Goal: Transaction & Acquisition: Download file/media

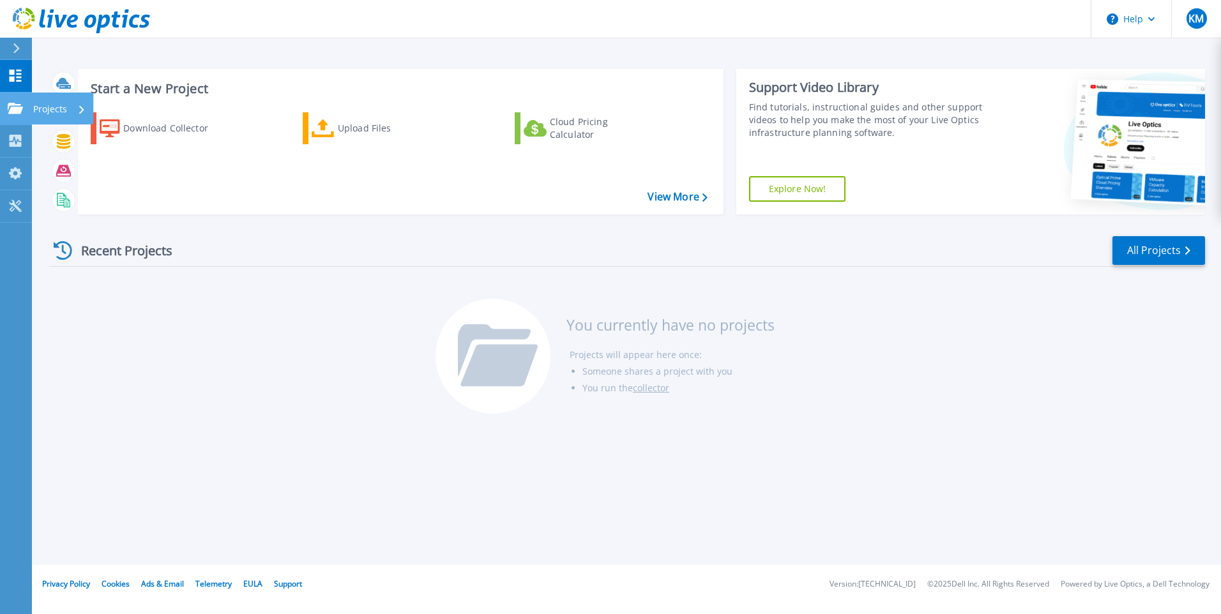
click at [17, 110] on icon at bounding box center [15, 108] width 15 height 11
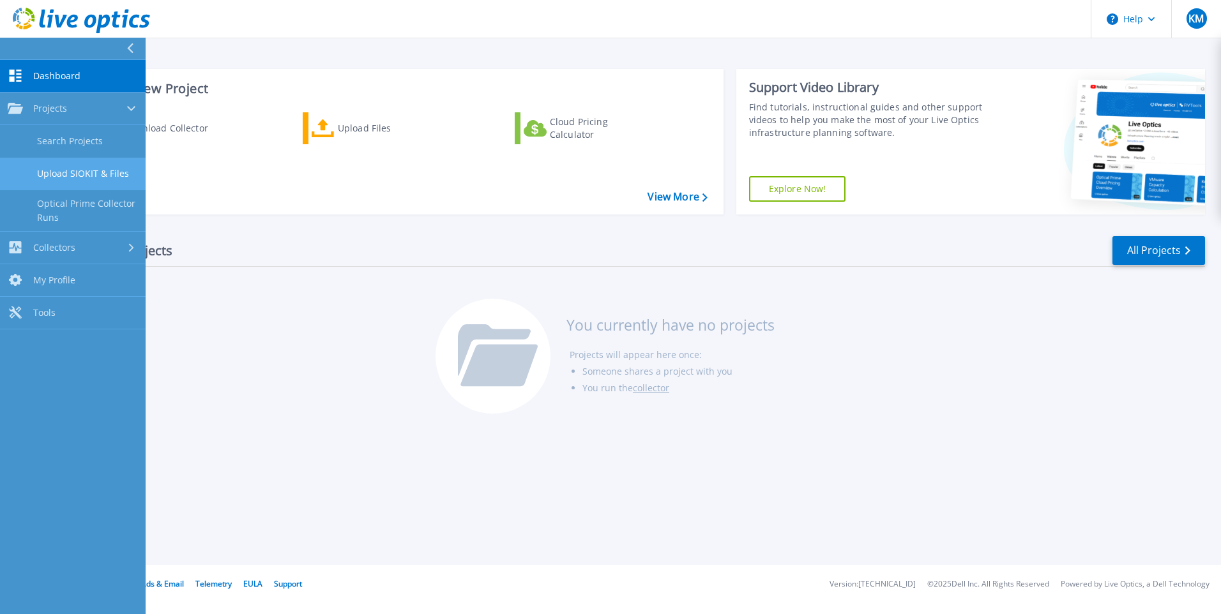
click at [86, 171] on link "Upload SIOKIT & Files" at bounding box center [73, 174] width 146 height 33
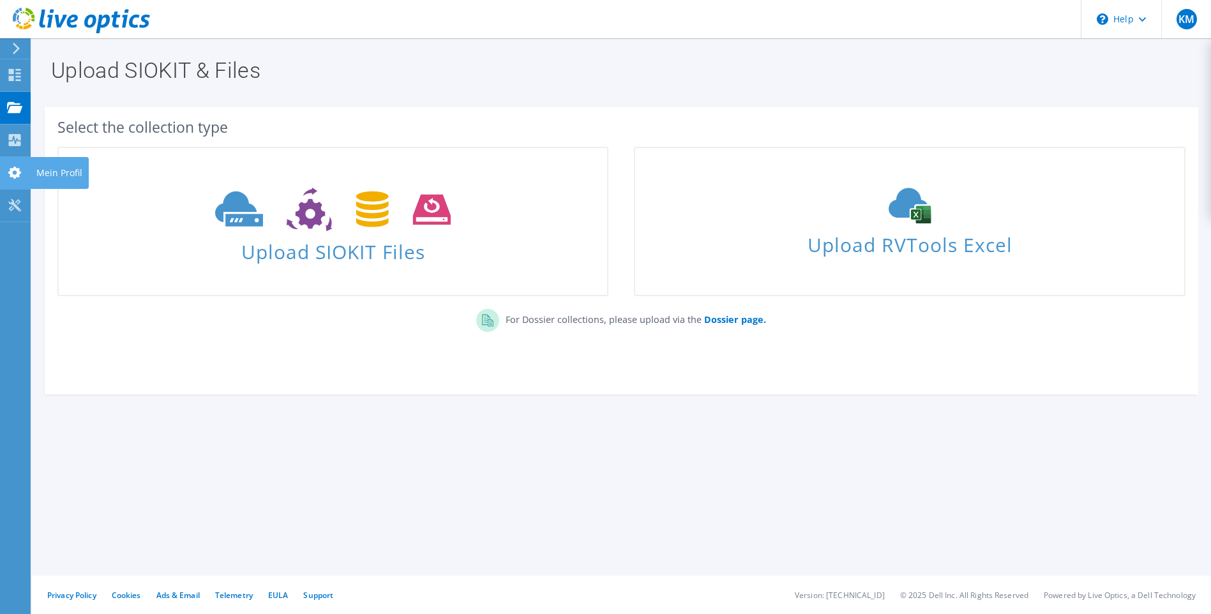
click at [13, 169] on use at bounding box center [14, 173] width 13 height 12
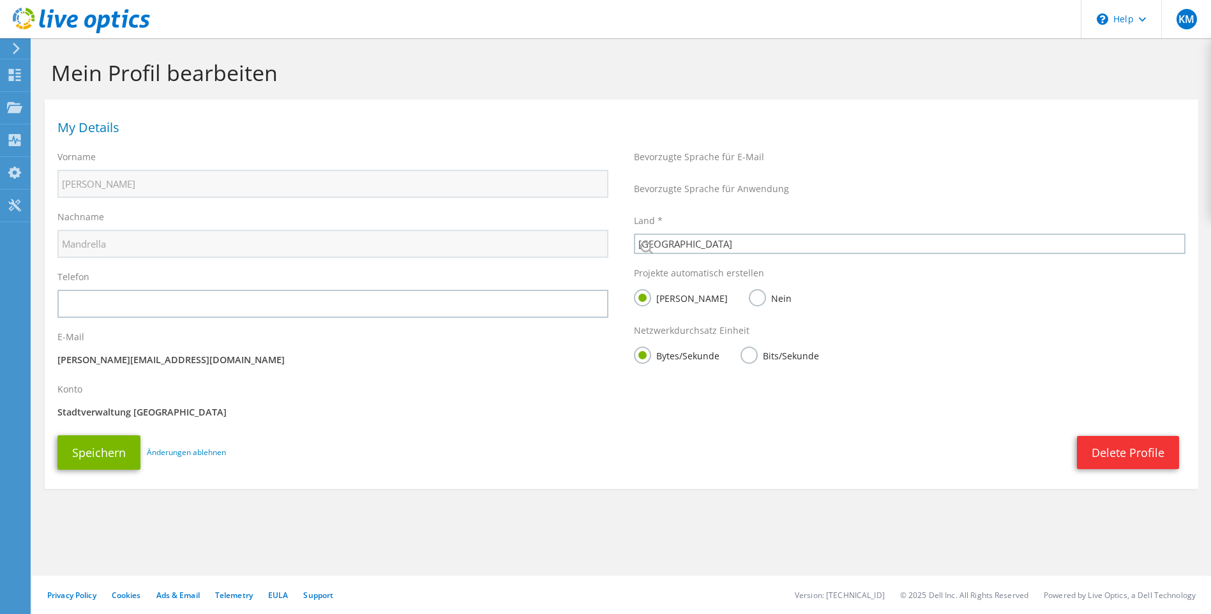
select select "56"
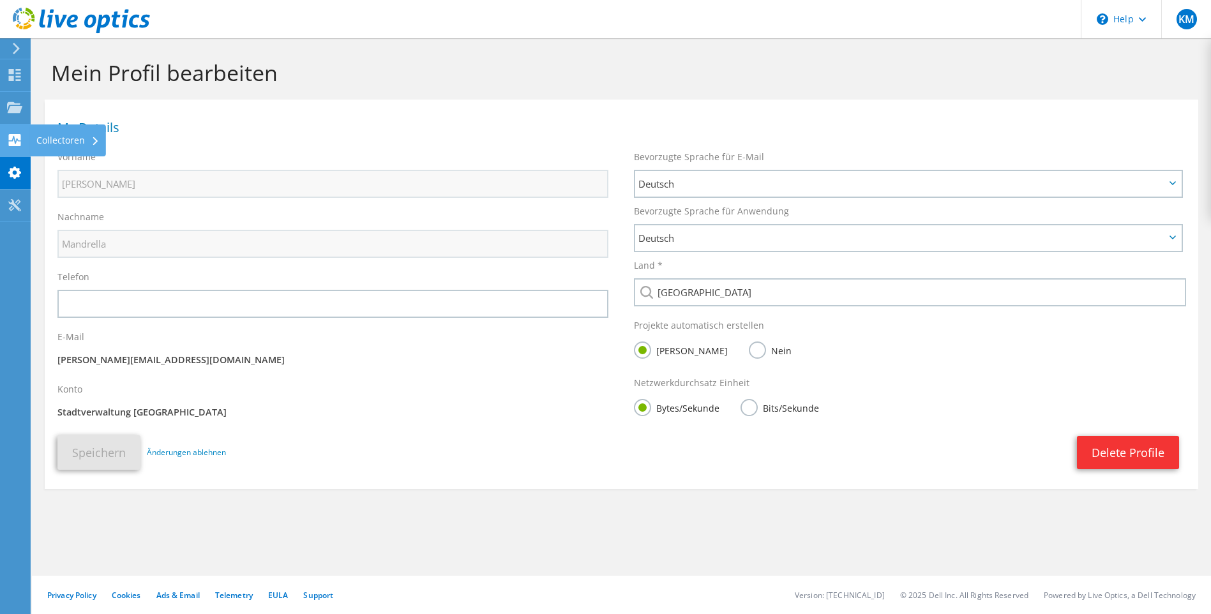
click at [14, 135] on use at bounding box center [15, 140] width 12 height 12
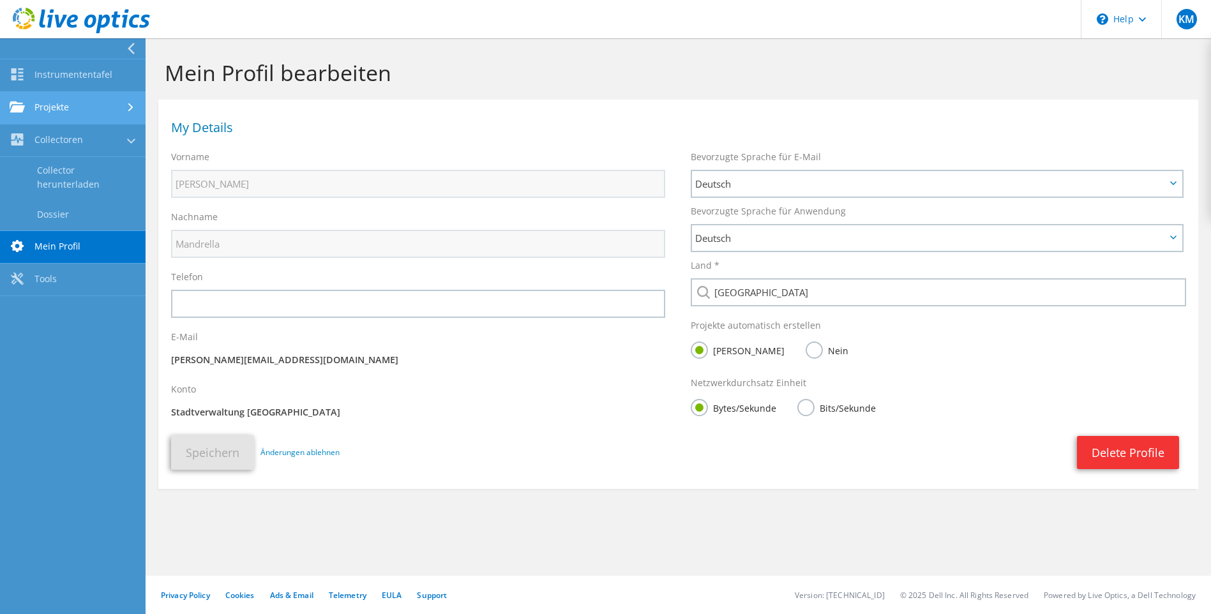
click at [54, 109] on link "Projekte" at bounding box center [73, 108] width 146 height 33
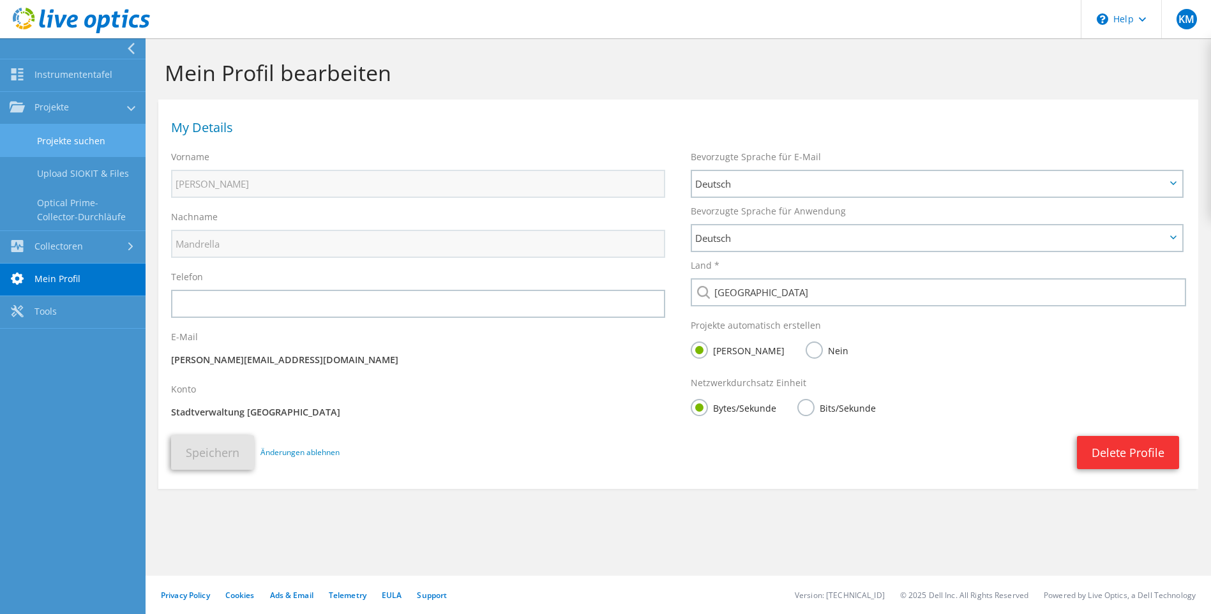
click at [73, 139] on link "Projekte suchen" at bounding box center [73, 141] width 146 height 33
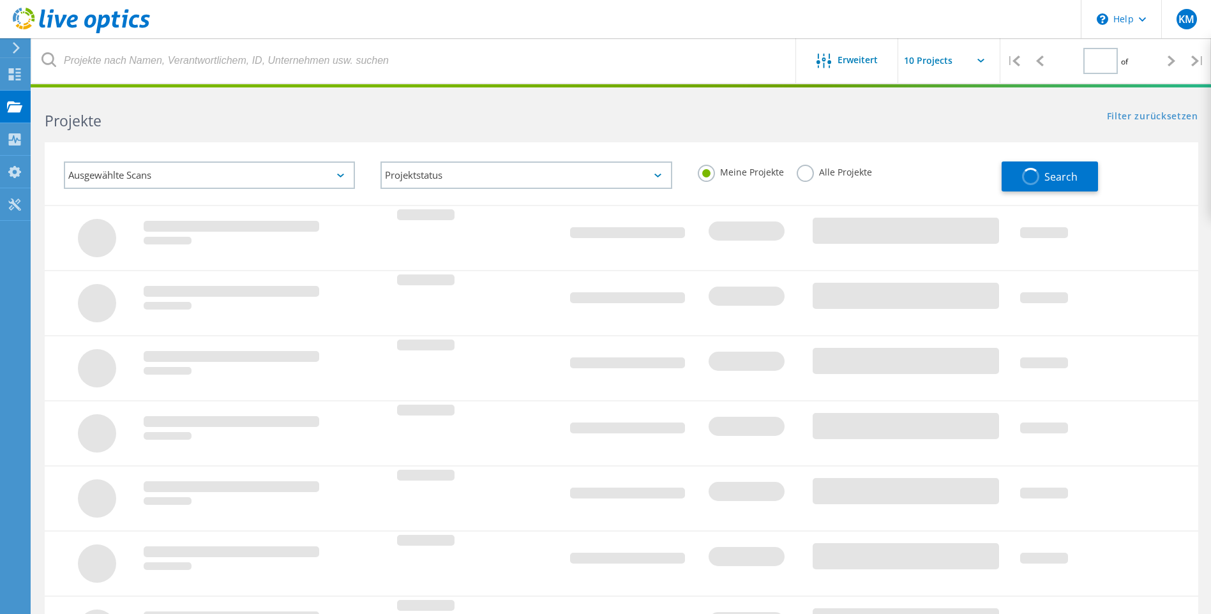
type input "1"
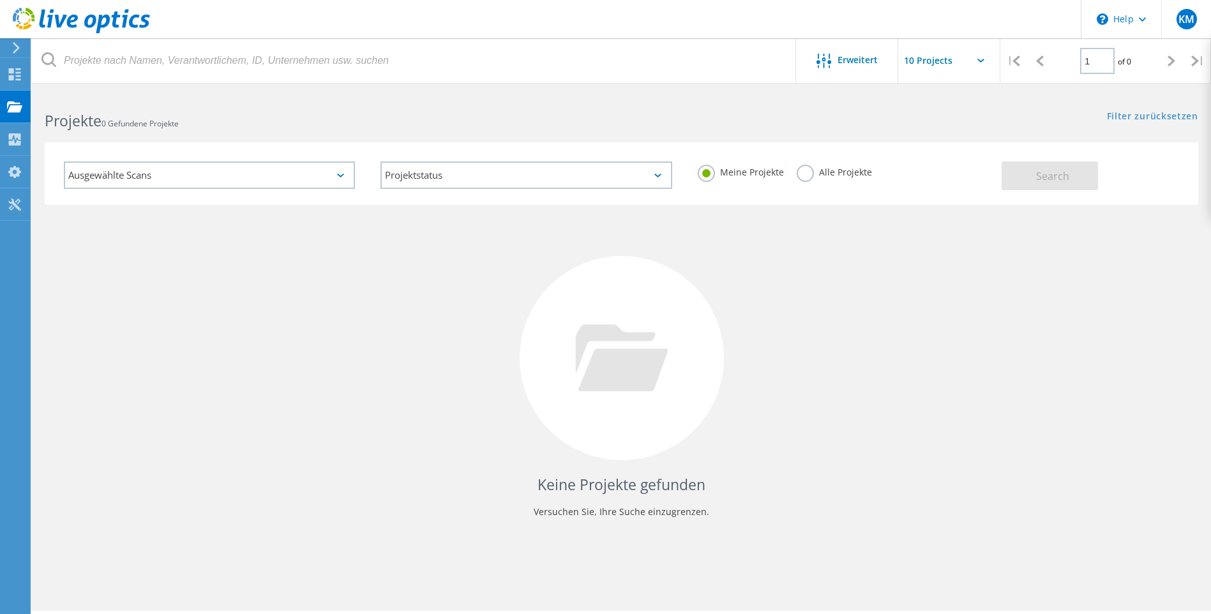
click at [338, 174] on icon at bounding box center [340, 176] width 7 height 4
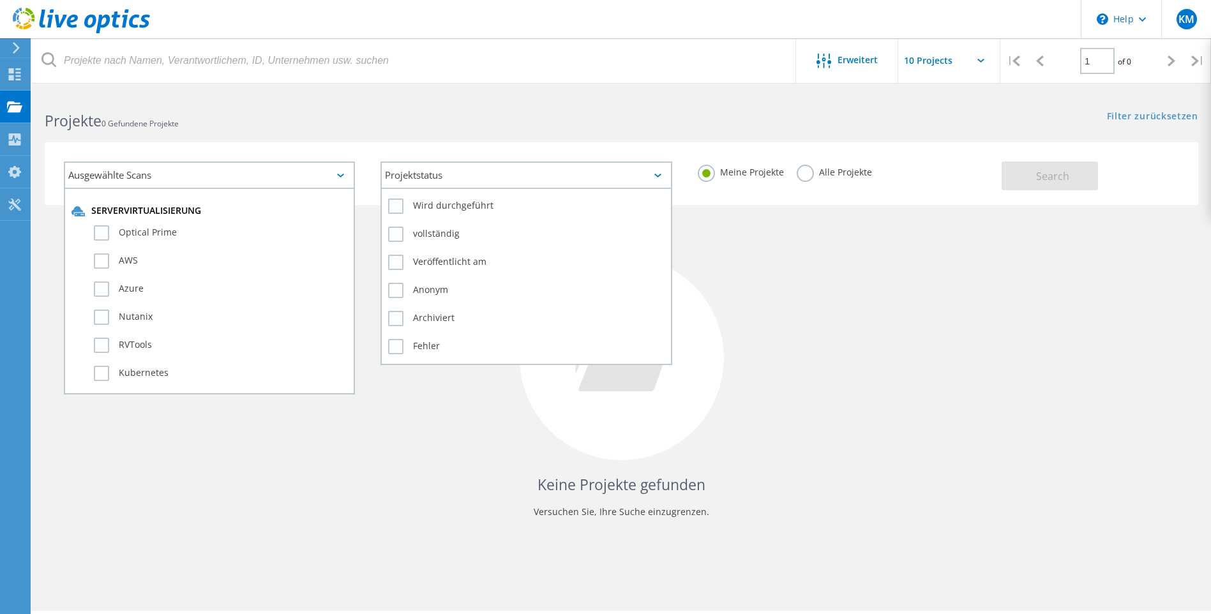
click at [661, 173] on div "Projektstatus" at bounding box center [526, 175] width 291 height 27
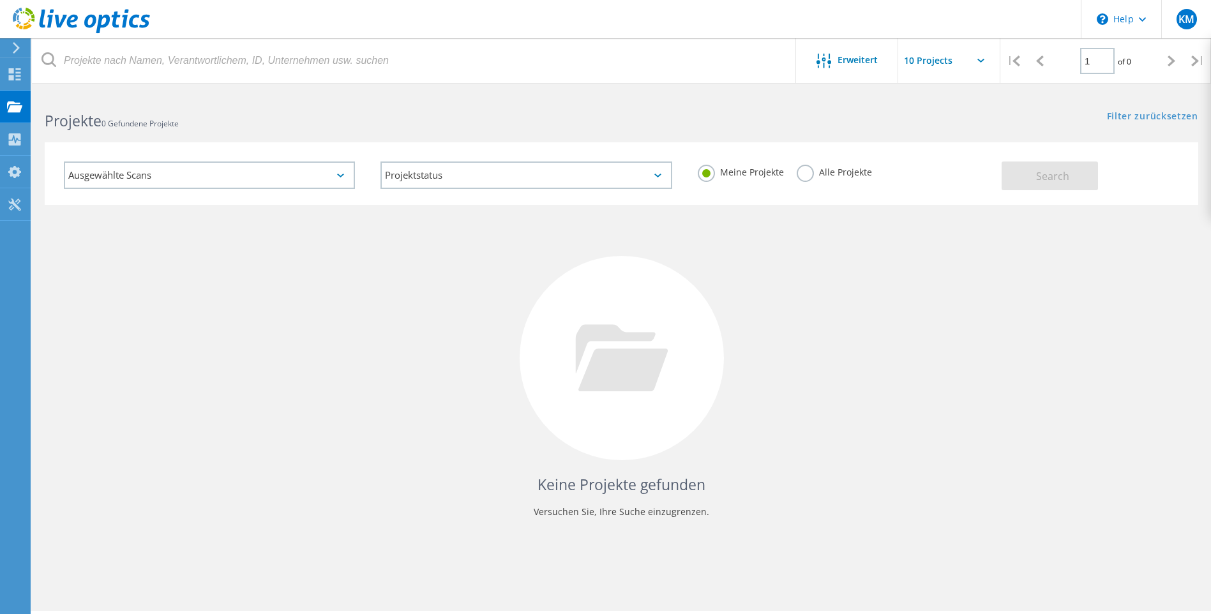
click at [816, 273] on div "Keine Projekte gefunden Versuchen Sie, Ihre Suche einzugrenzen." at bounding box center [622, 370] width 1154 height 330
click at [983, 61] on icon at bounding box center [981, 61] width 7 height 4
click at [979, 61] on icon at bounding box center [981, 61] width 7 height 4
click at [927, 62] on input "text" at bounding box center [963, 60] width 128 height 45
click at [258, 132] on div "Ausgewählte Scans Projektstatus Wird durchgeführt vollständig Veröffentlicht am…" at bounding box center [622, 165] width 1180 height 79
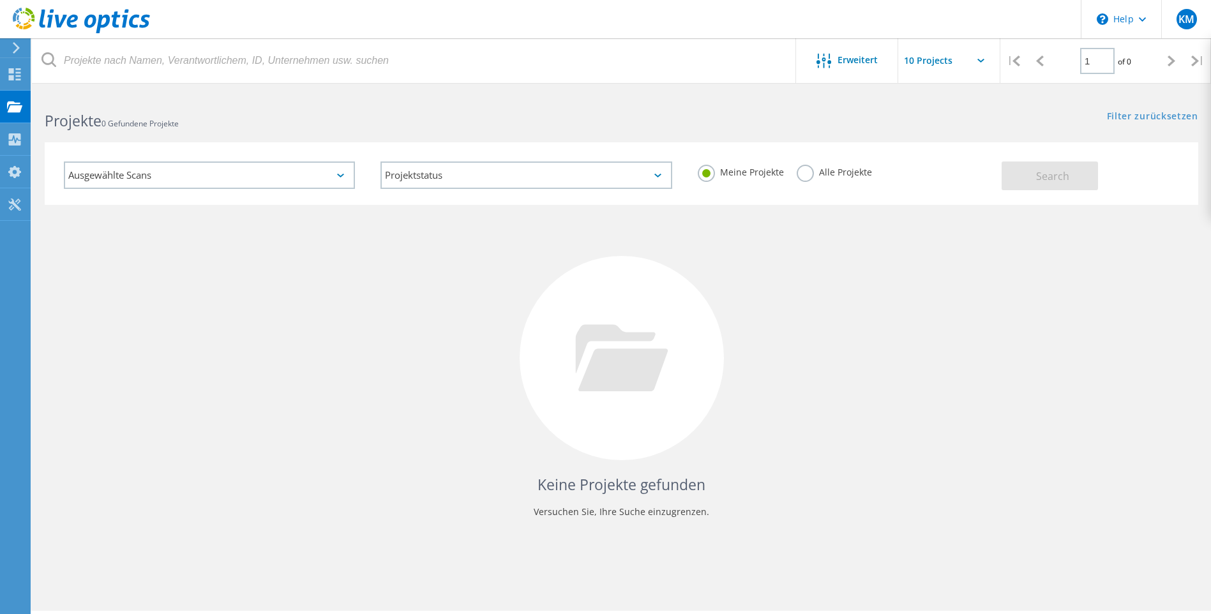
click at [158, 175] on div "Ausgewählte Scans" at bounding box center [209, 175] width 291 height 27
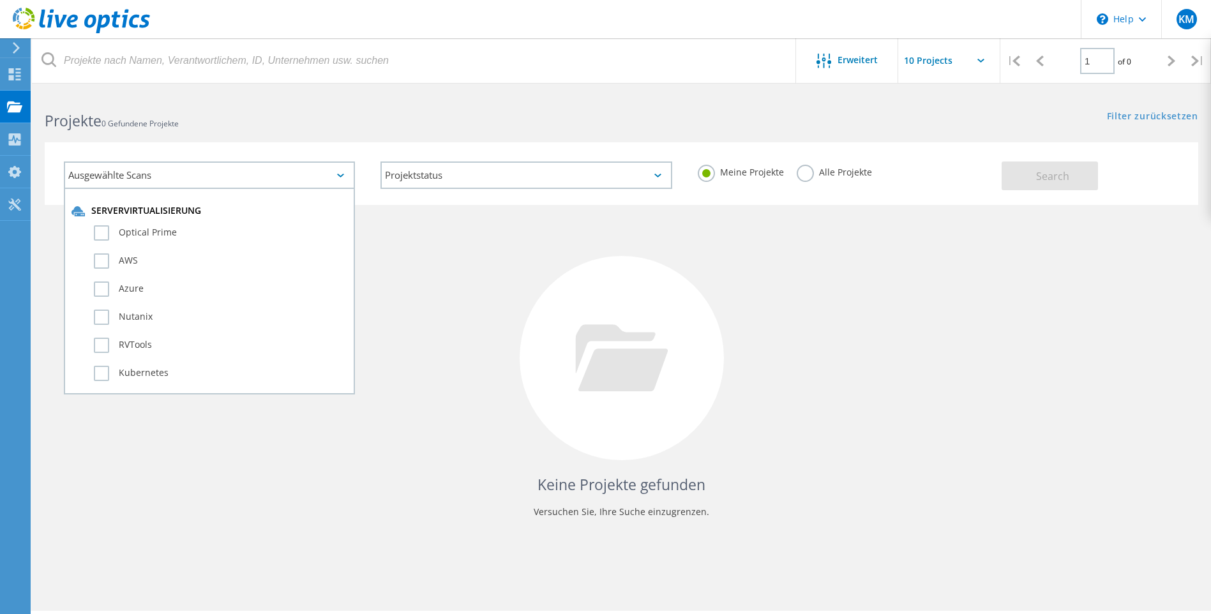
click at [326, 103] on div "Projekte 0 Gefundene Projekte" at bounding box center [326, 110] width 589 height 34
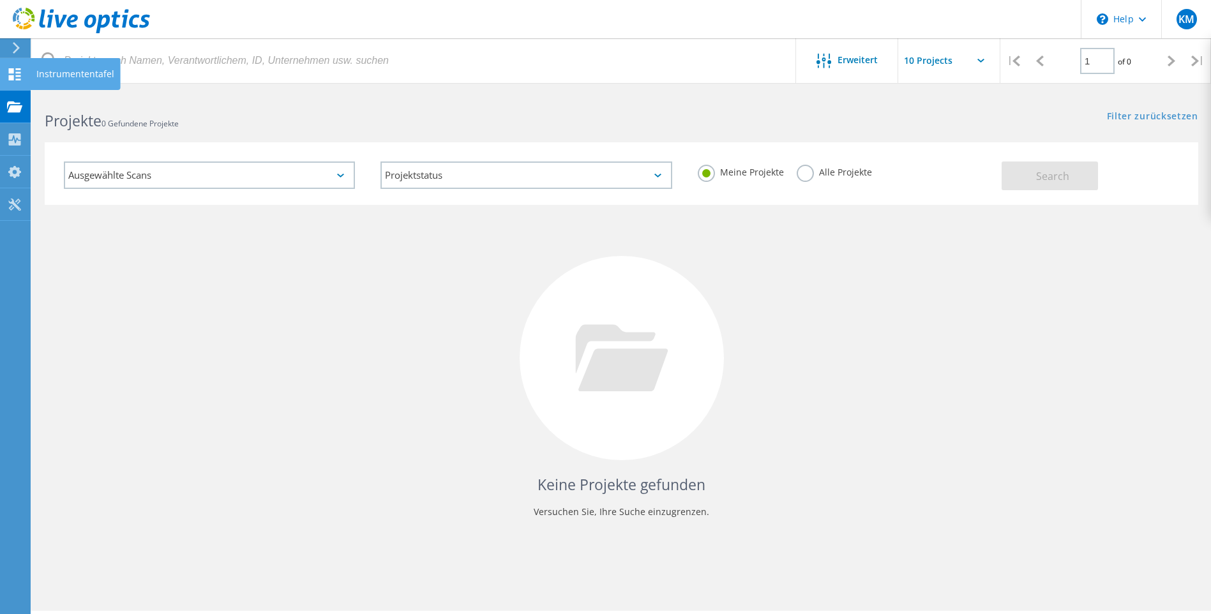
click at [11, 73] on icon at bounding box center [14, 74] width 15 height 12
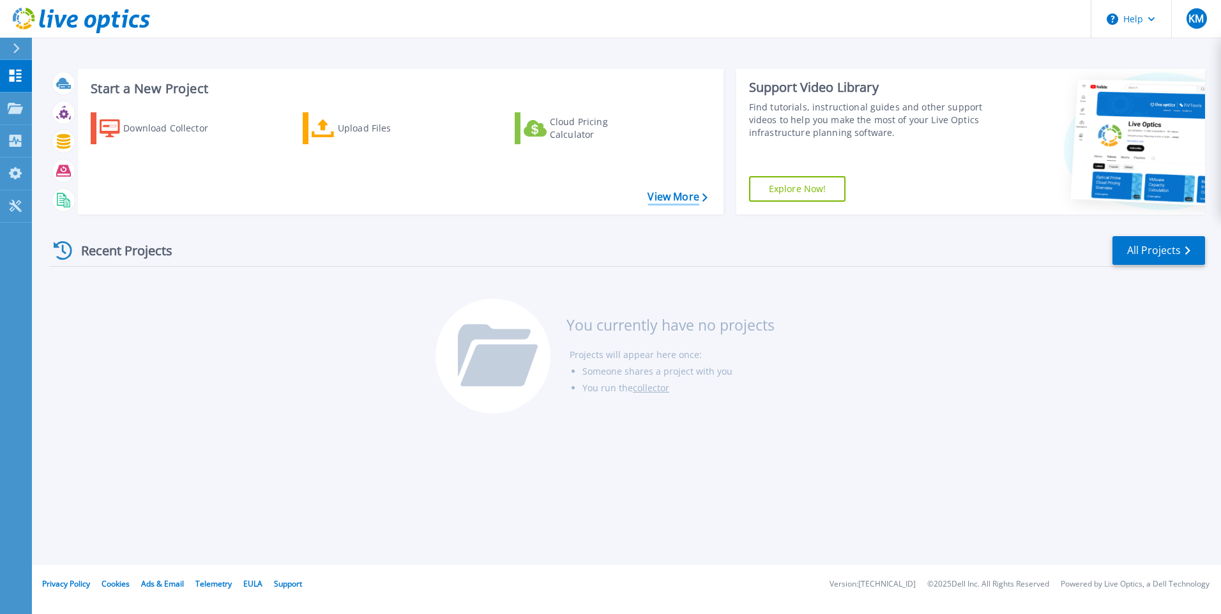
click at [683, 196] on link "View More" at bounding box center [677, 197] width 59 height 12
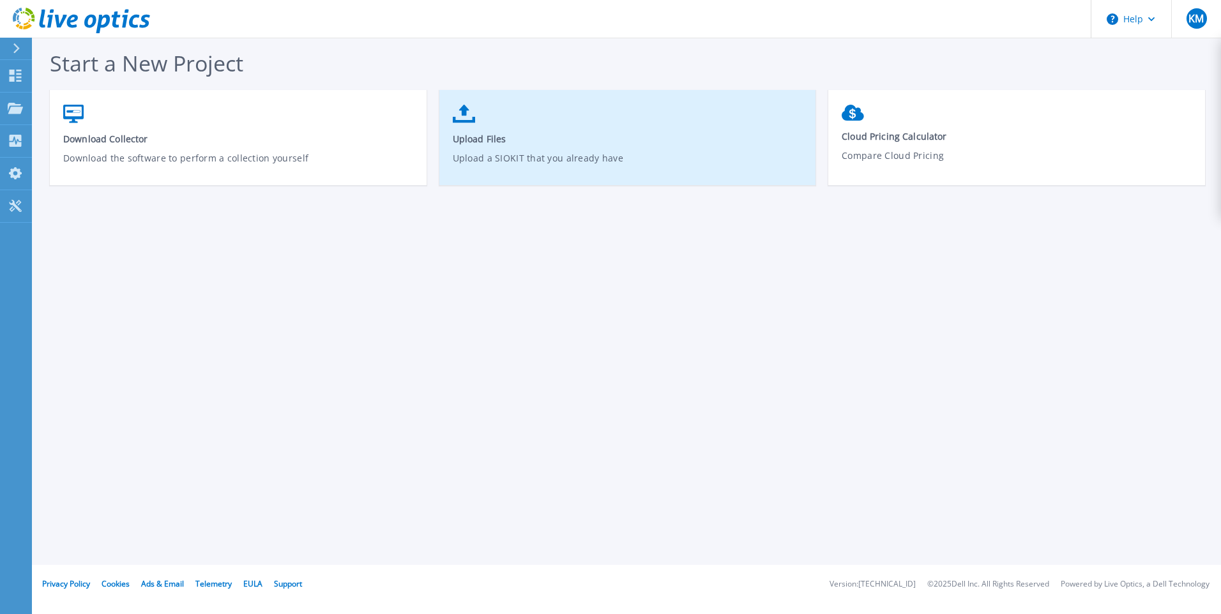
click at [473, 141] on span "Upload Files" at bounding box center [628, 139] width 351 height 12
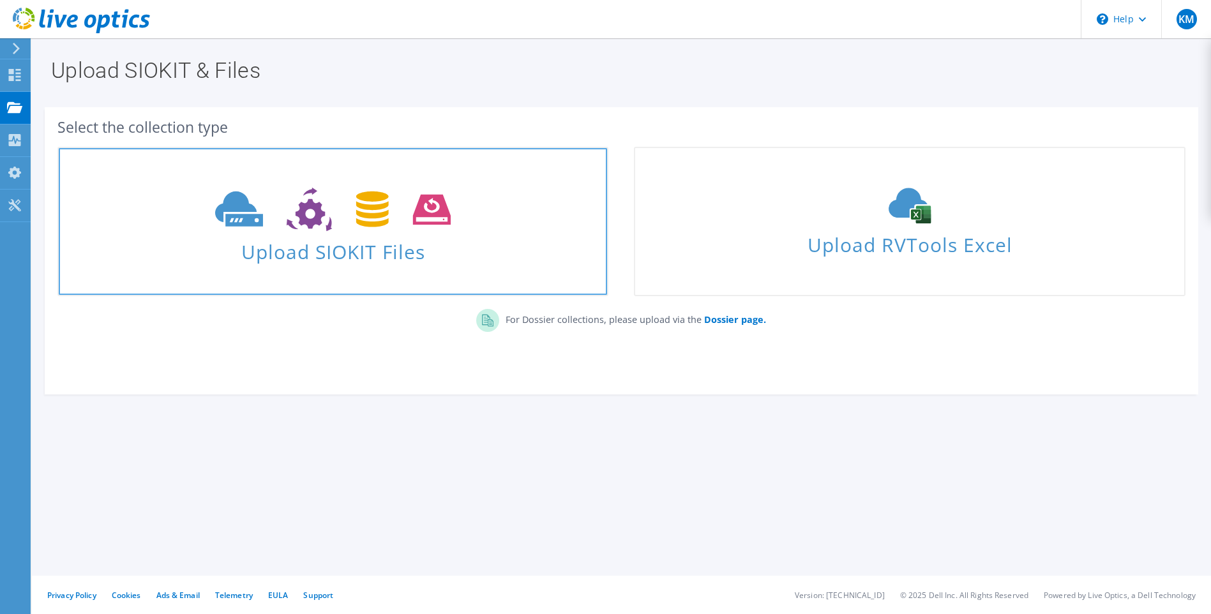
click at [319, 253] on span "Upload SIOKIT Files" at bounding box center [333, 247] width 549 height 27
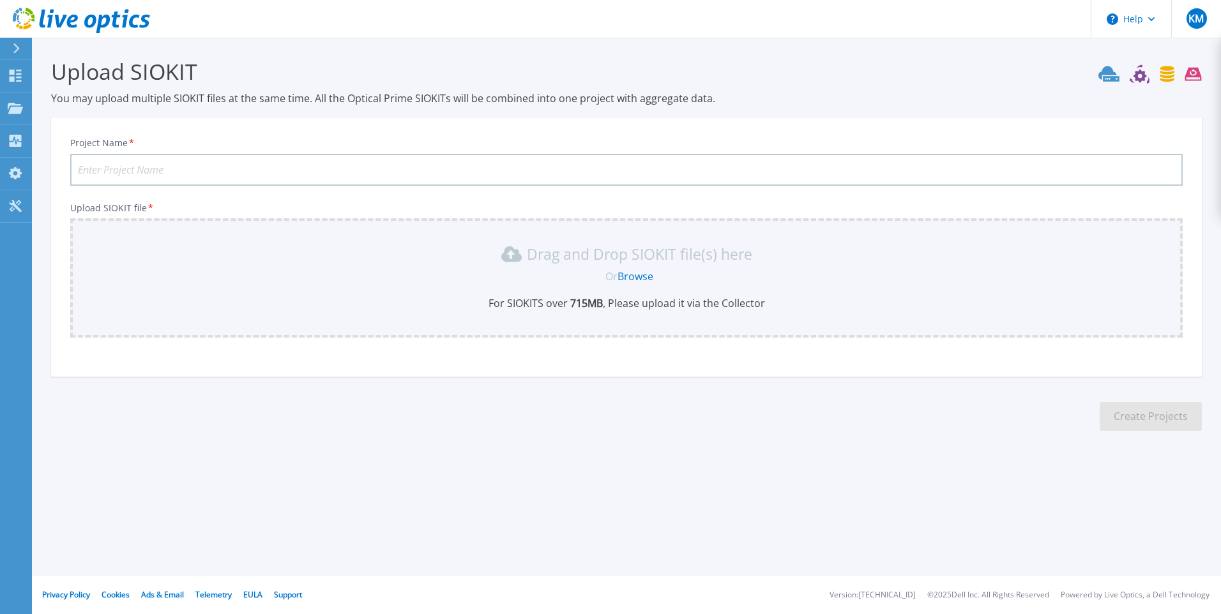
click at [91, 163] on input "Project Name *" at bounding box center [626, 170] width 1112 height 32
click at [644, 278] on link "Browse" at bounding box center [636, 276] width 36 height 14
click at [1198, 17] on span "KM" at bounding box center [1195, 18] width 15 height 10
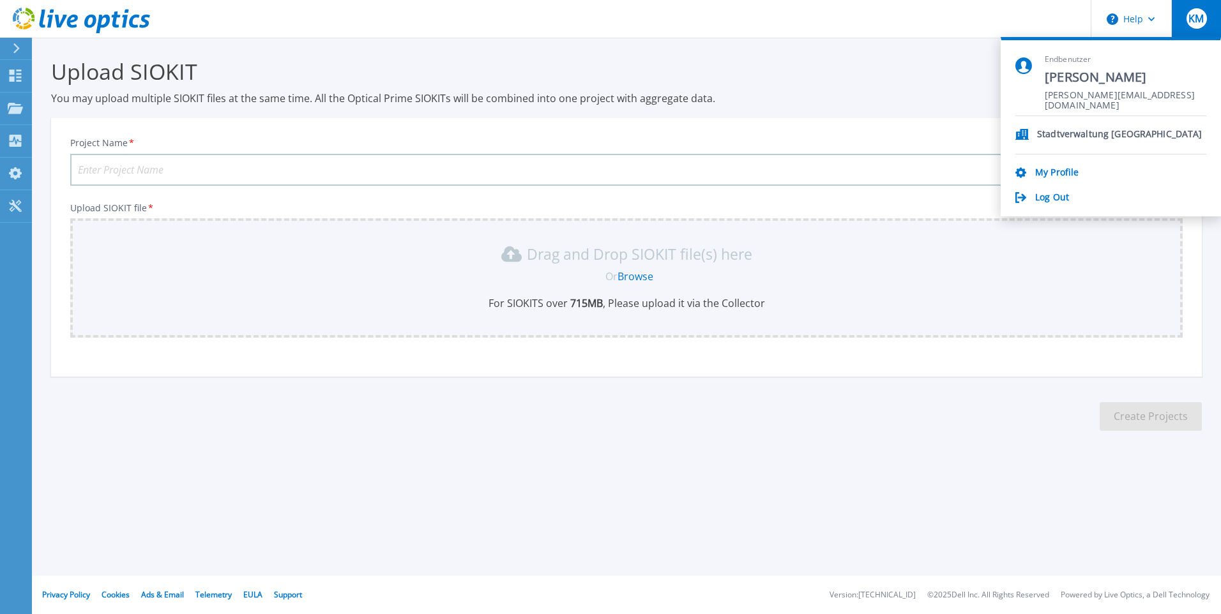
click at [1056, 132] on p "Stadtverwaltung [GEOGRAPHIC_DATA]" at bounding box center [1119, 135] width 165 height 12
click at [1079, 78] on span "[PERSON_NAME]" at bounding box center [1126, 77] width 162 height 17
click at [1050, 199] on link "Log Out" at bounding box center [1052, 198] width 34 height 12
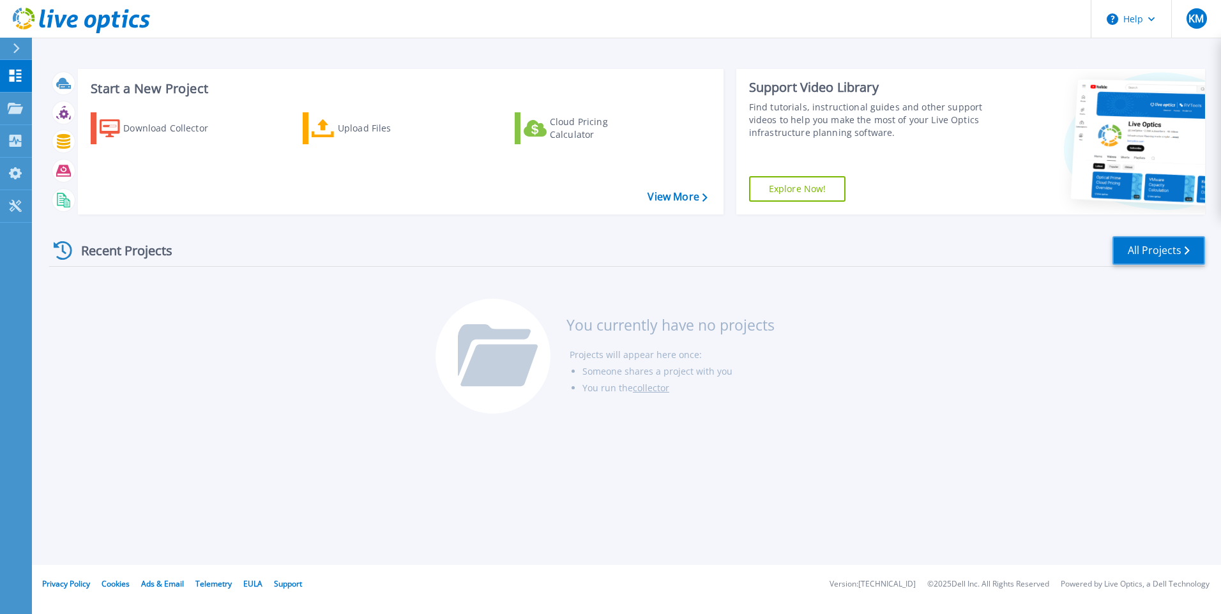
click at [1156, 248] on link "All Projects" at bounding box center [1158, 250] width 93 height 29
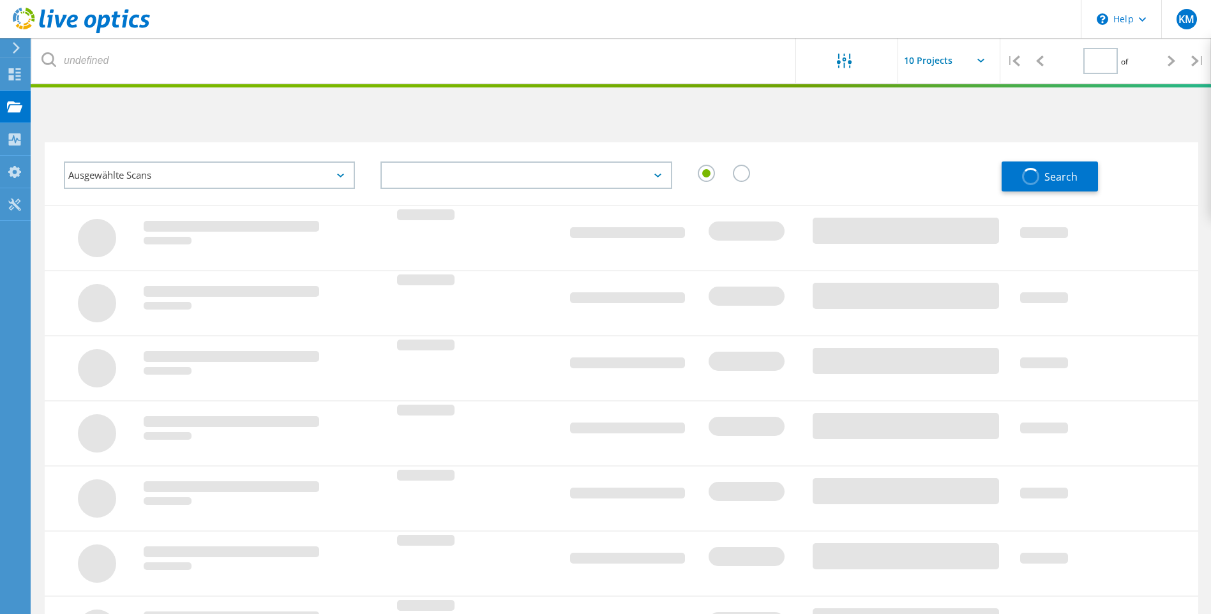
type input "1"
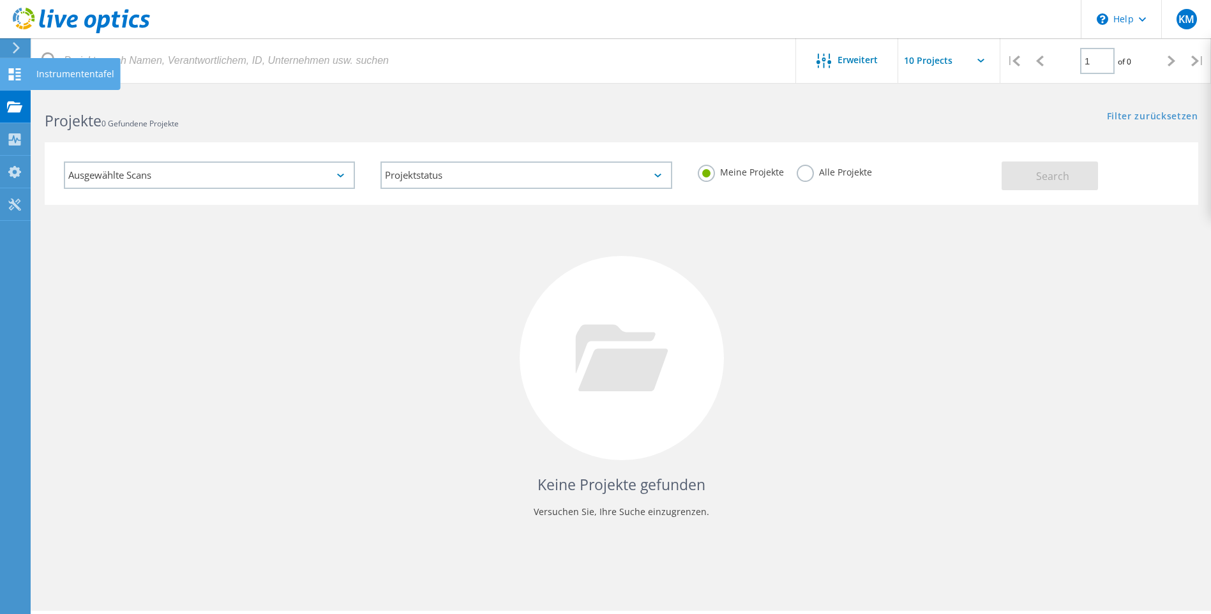
click at [18, 73] on use at bounding box center [15, 74] width 12 height 12
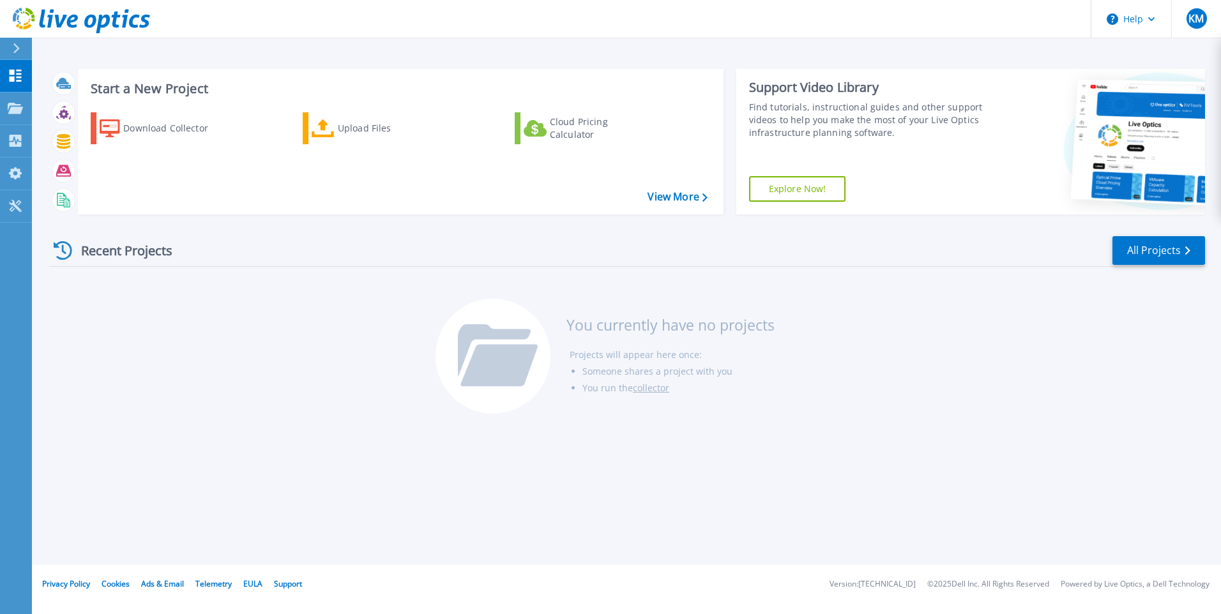
click at [17, 47] on icon at bounding box center [16, 48] width 6 height 10
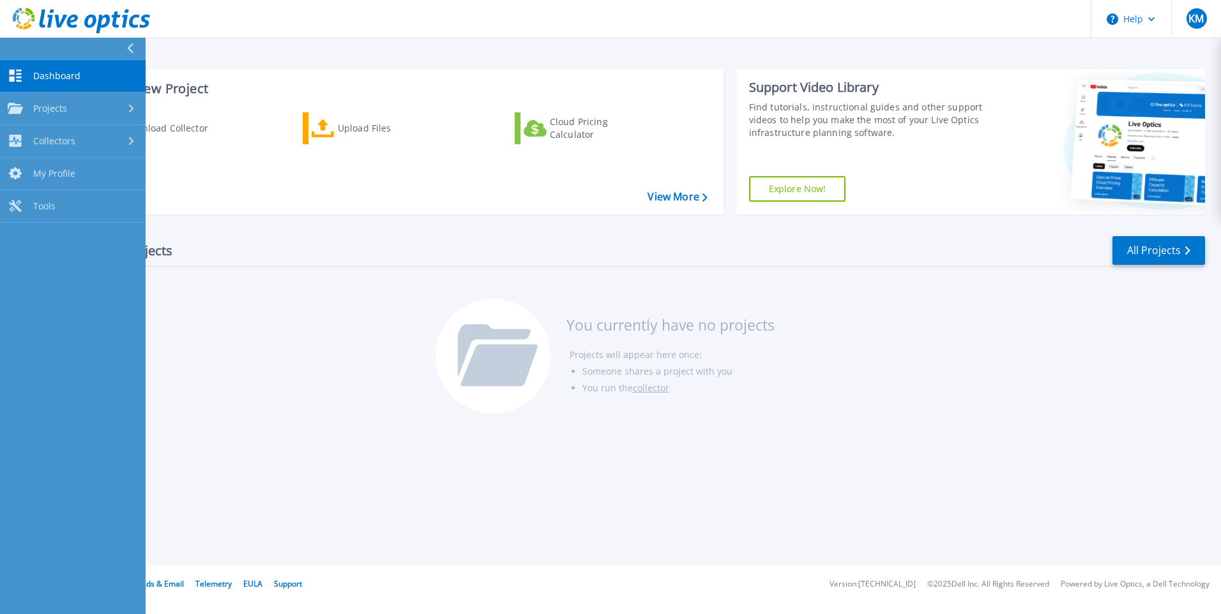
click at [194, 45] on div "Start a New Project Download Collector Upload Files Cloud Pricing Calculator Vi…" at bounding box center [626, 282] width 1189 height 565
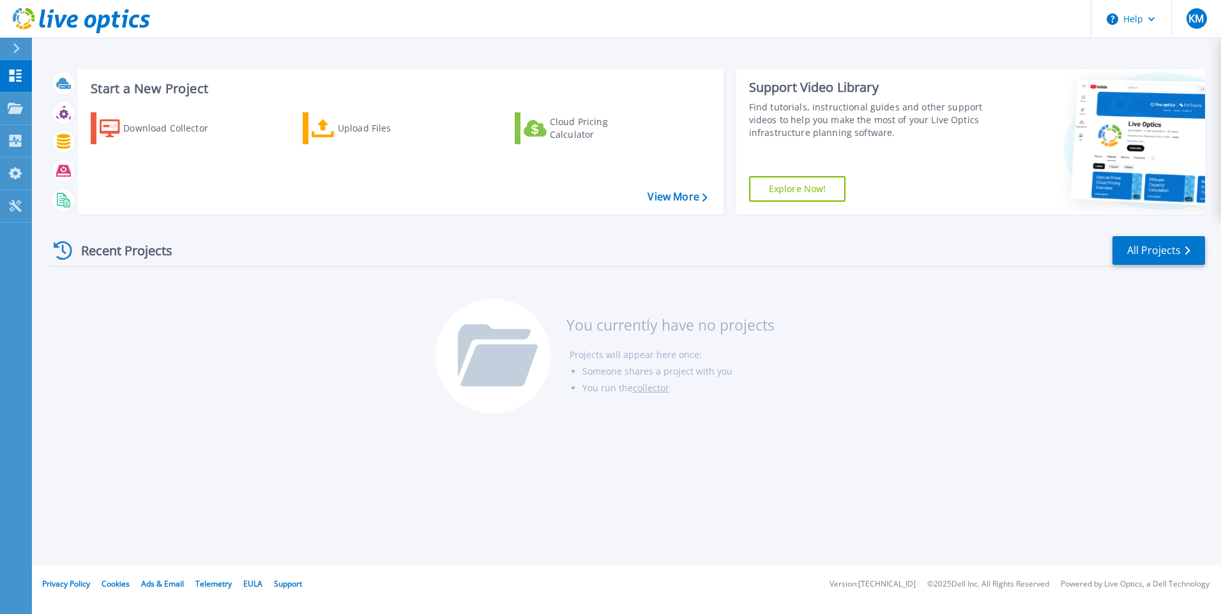
click at [15, 42] on div at bounding box center [21, 49] width 20 height 22
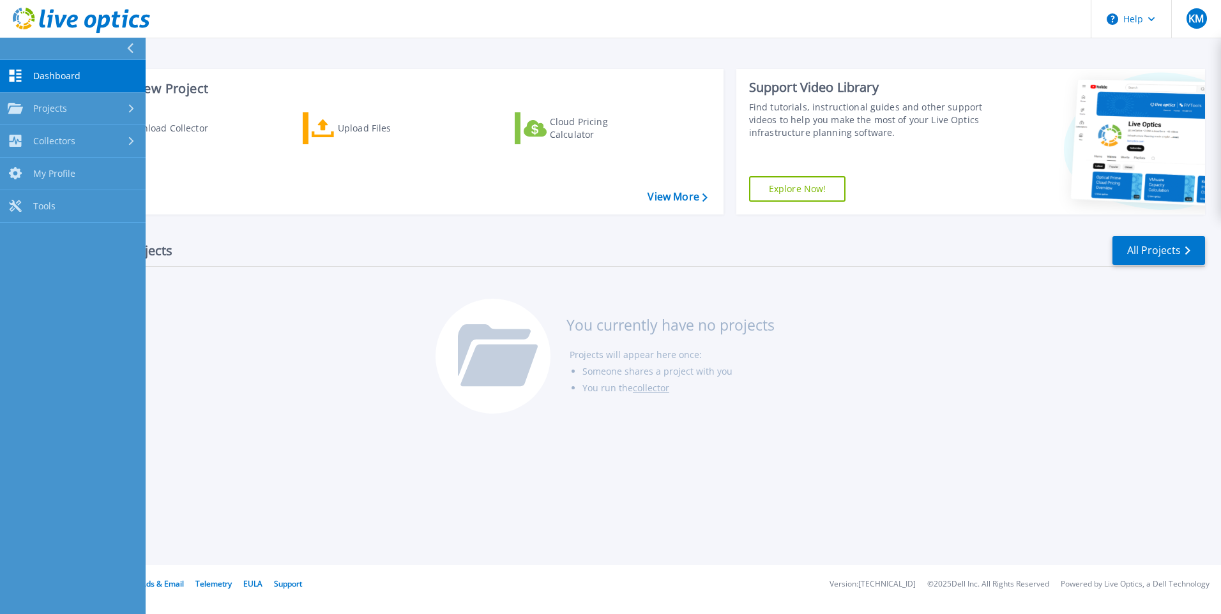
drag, startPoint x: 129, startPoint y: 49, endPoint x: 123, endPoint y: 135, distance: 86.4
click at [129, 50] on icon at bounding box center [130, 48] width 6 height 10
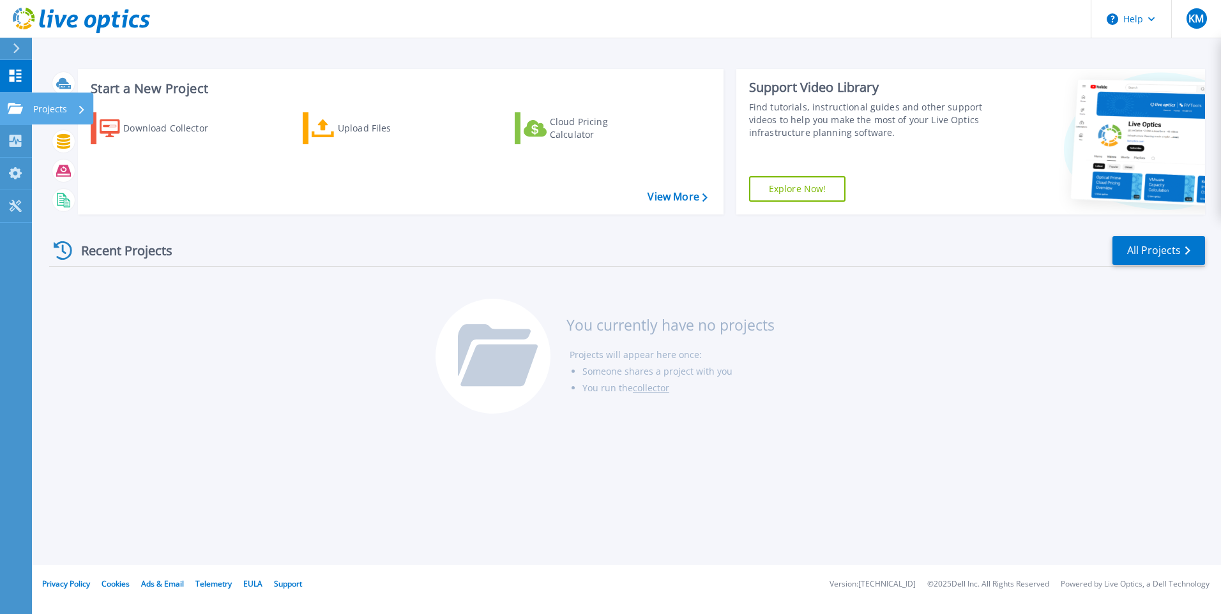
click at [13, 107] on icon at bounding box center [15, 108] width 15 height 11
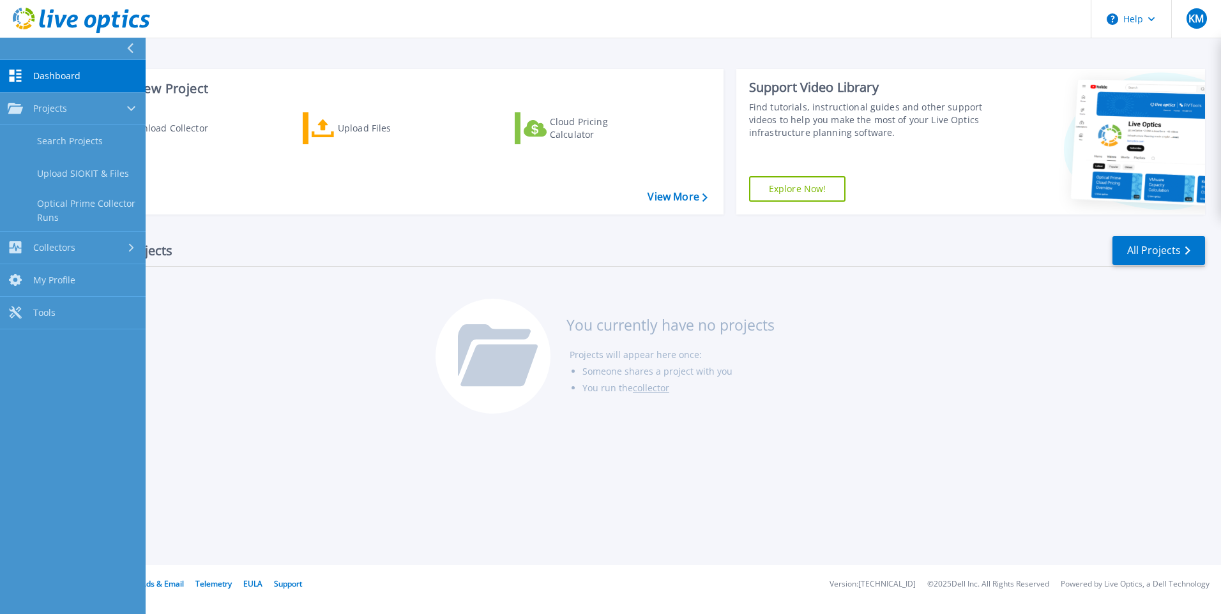
click at [252, 192] on div "Download Collector Upload Files Cloud Pricing Calculator" at bounding box center [398, 155] width 637 height 106
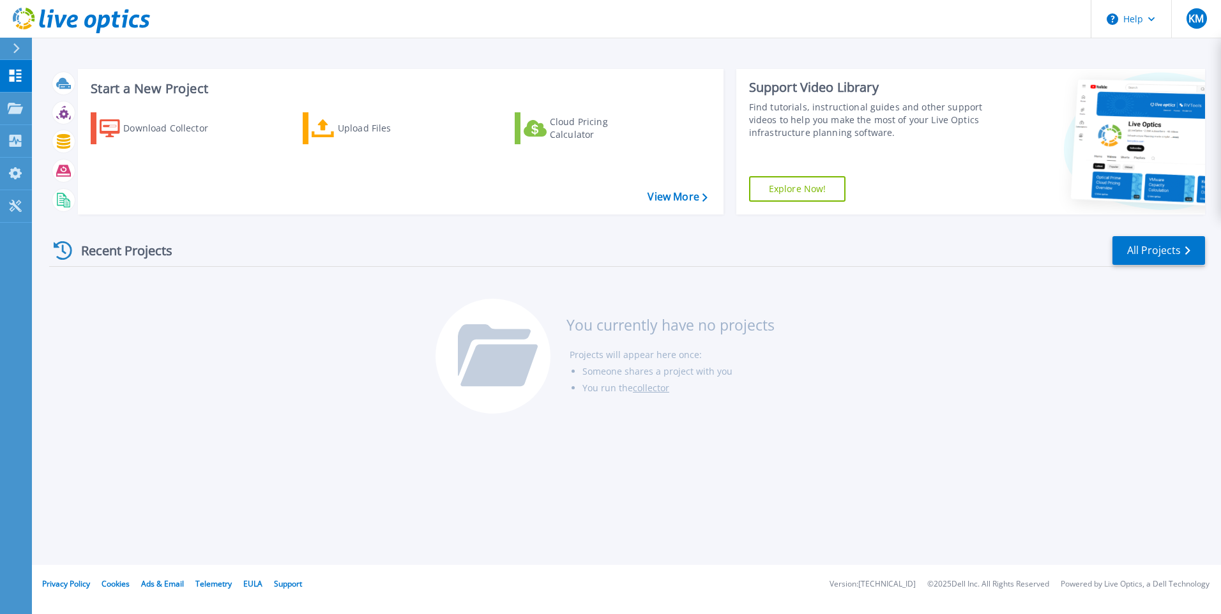
click at [1042, 62] on div "Start a New Project Download Collector Upload Files Cloud Pricing Calculator Vi…" at bounding box center [627, 142] width 1156 height 166
click at [344, 124] on div "Upload Files" at bounding box center [389, 129] width 102 height 26
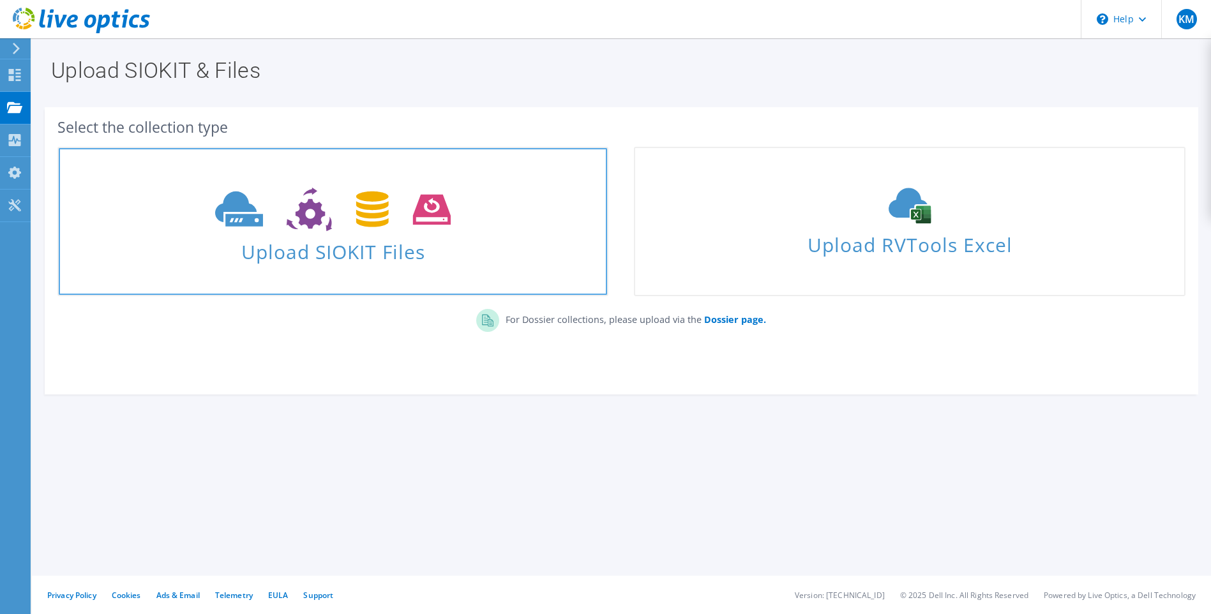
click at [323, 245] on span "Upload SIOKIT Files" at bounding box center [333, 247] width 549 height 27
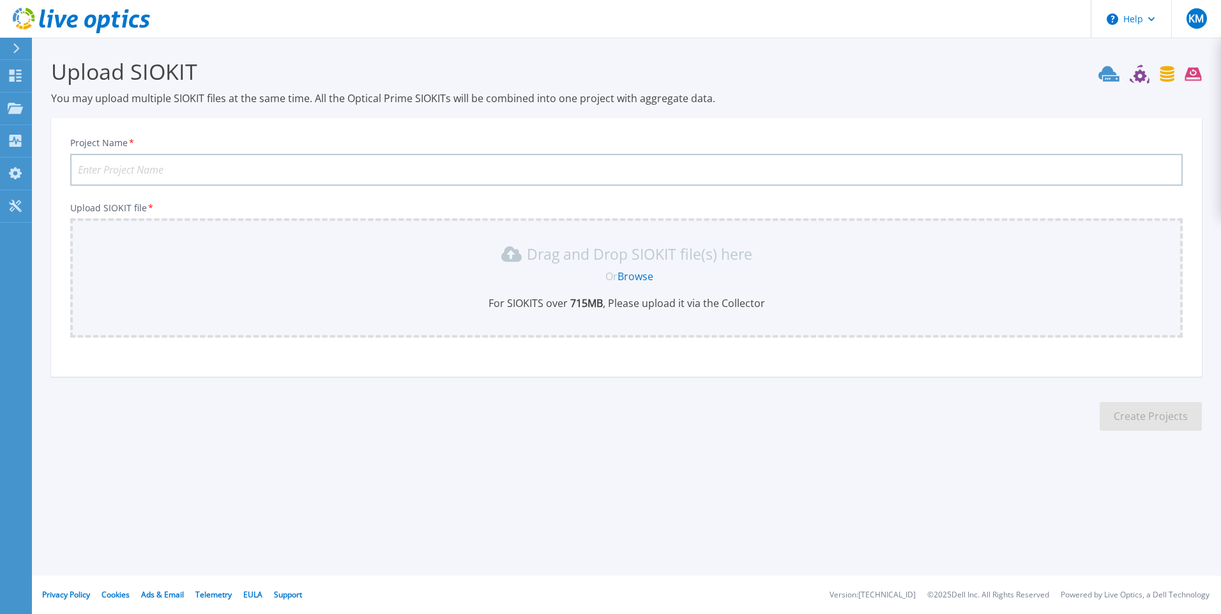
click at [644, 274] on link "Browse" at bounding box center [636, 276] width 36 height 14
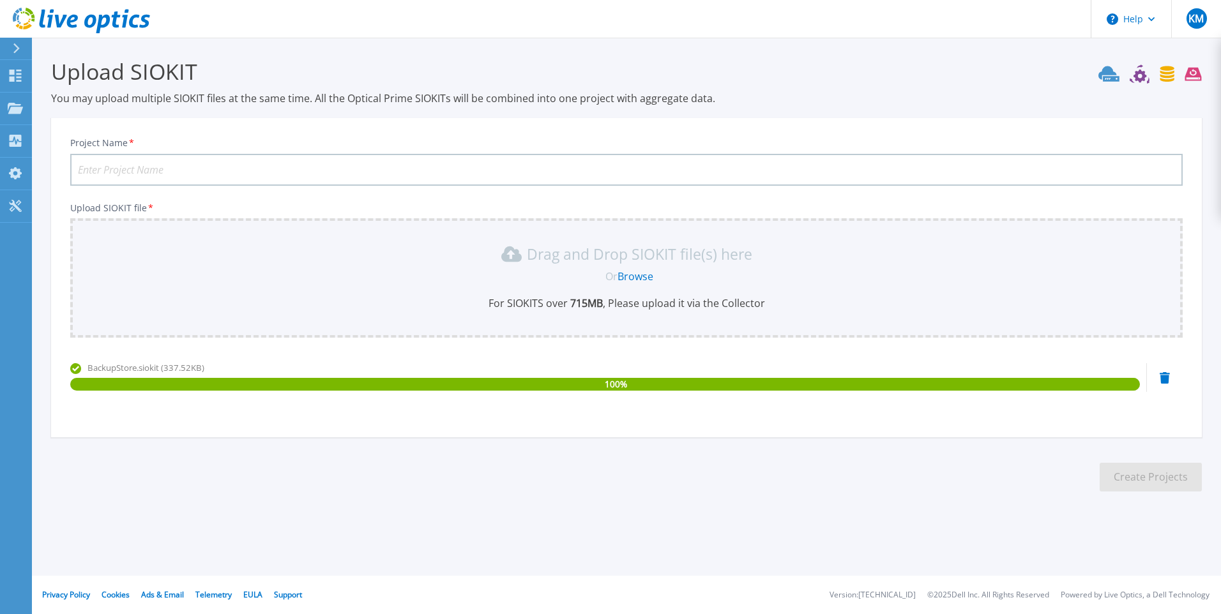
click at [113, 171] on input "Project Name *" at bounding box center [626, 170] width 1112 height 32
type input "Backupstore"
click at [1127, 480] on button "Create Projects" at bounding box center [1151, 477] width 102 height 29
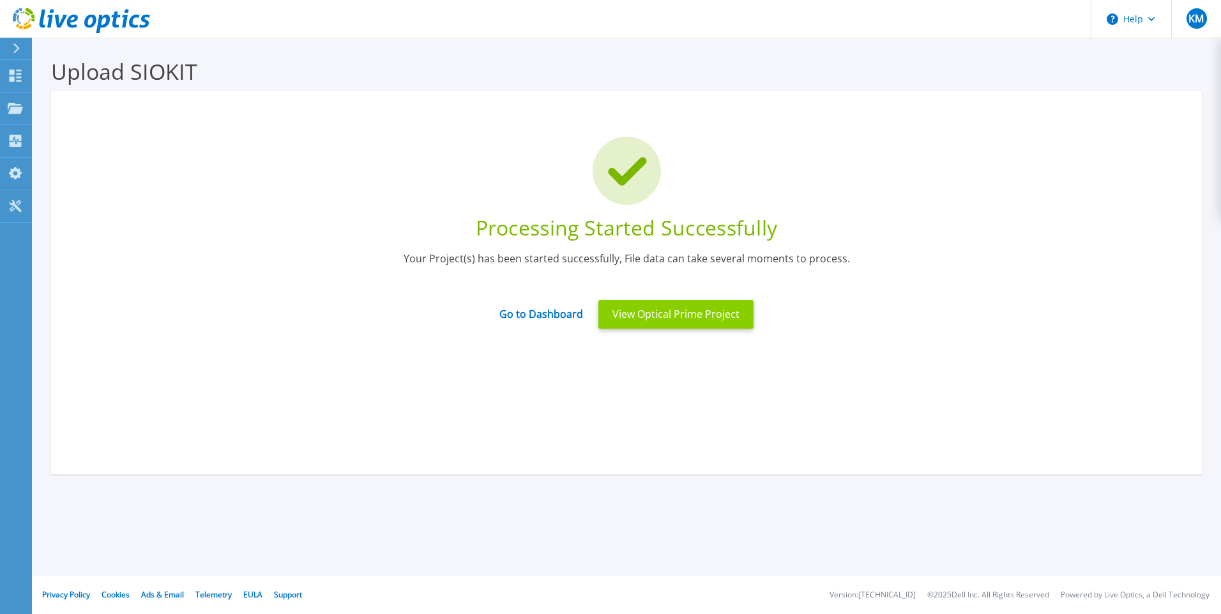
click at [660, 315] on button "View Optical Prime Project" at bounding box center [675, 314] width 155 height 29
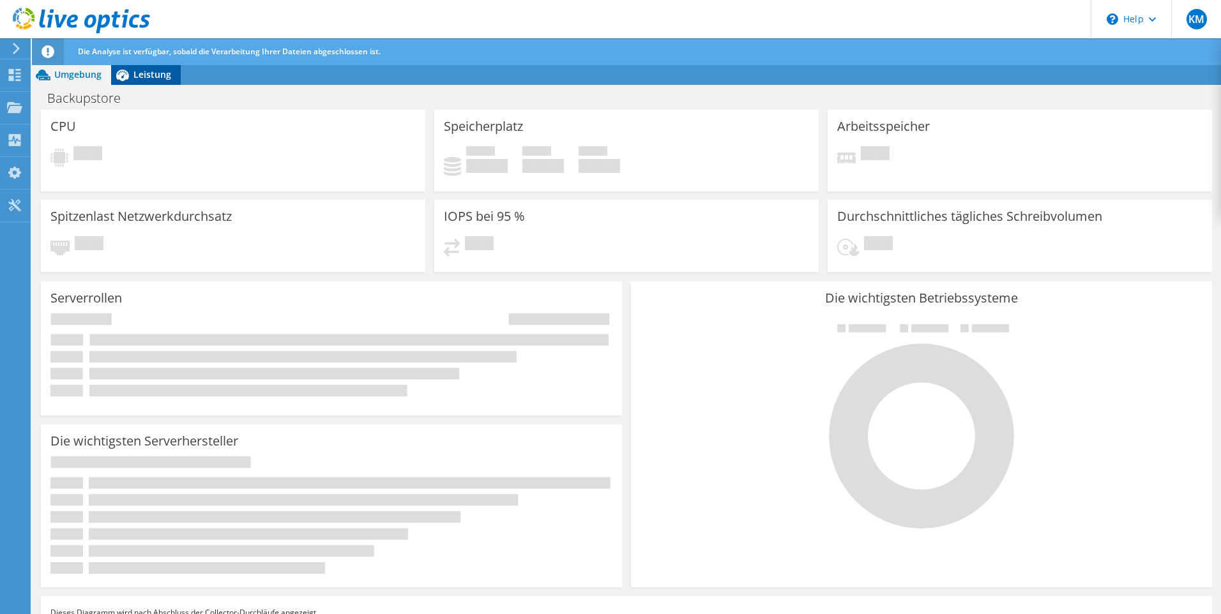
click at [145, 73] on span "Leistung" at bounding box center [152, 74] width 38 height 12
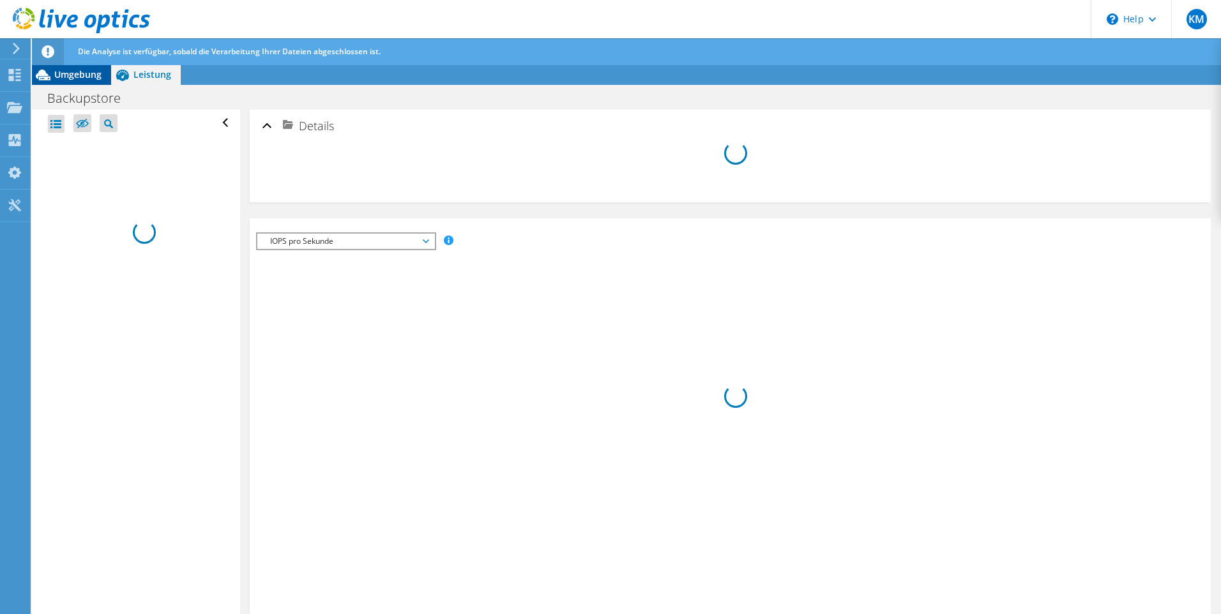
click at [80, 73] on span "Umgebung" at bounding box center [77, 74] width 47 height 12
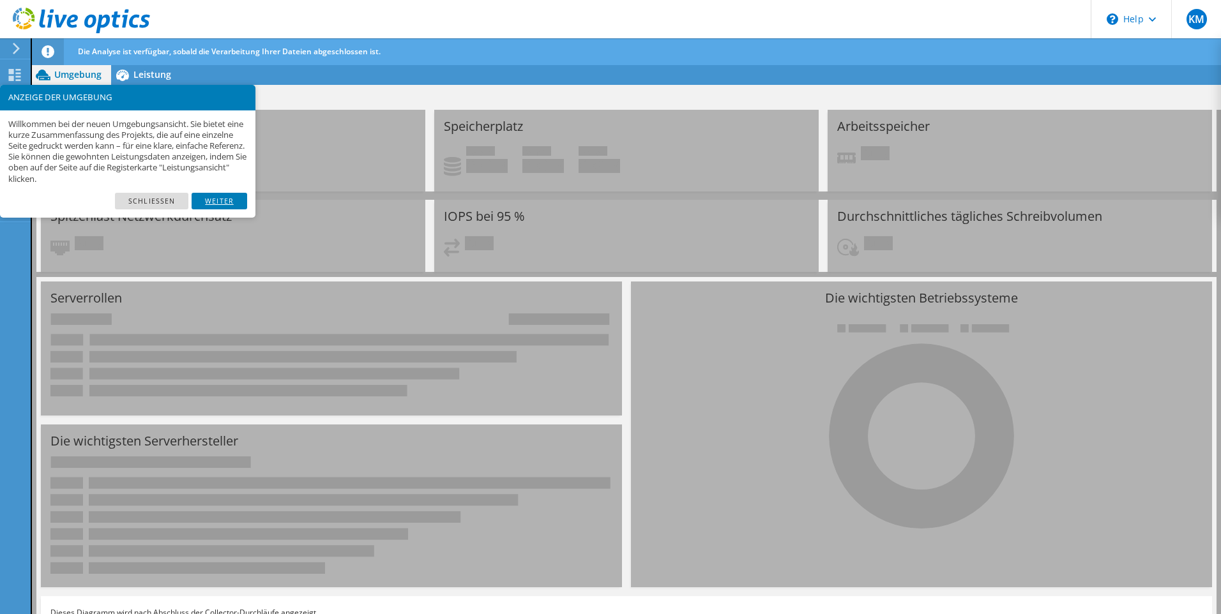
click at [232, 199] on link "Weiter" at bounding box center [220, 201] width 56 height 17
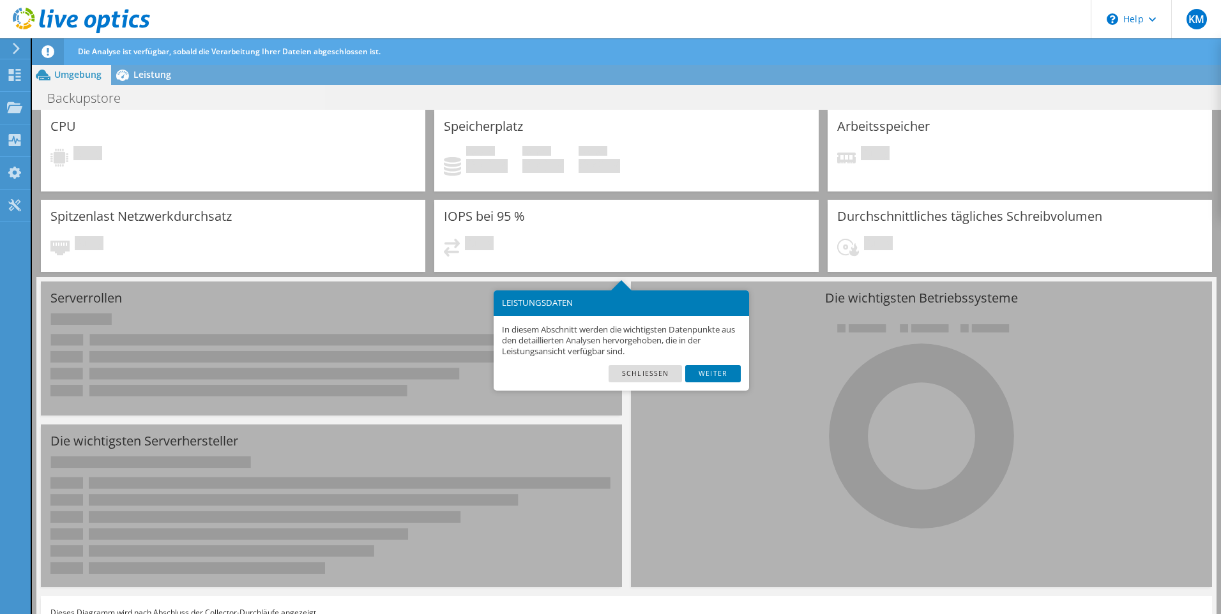
scroll to position [26, 0]
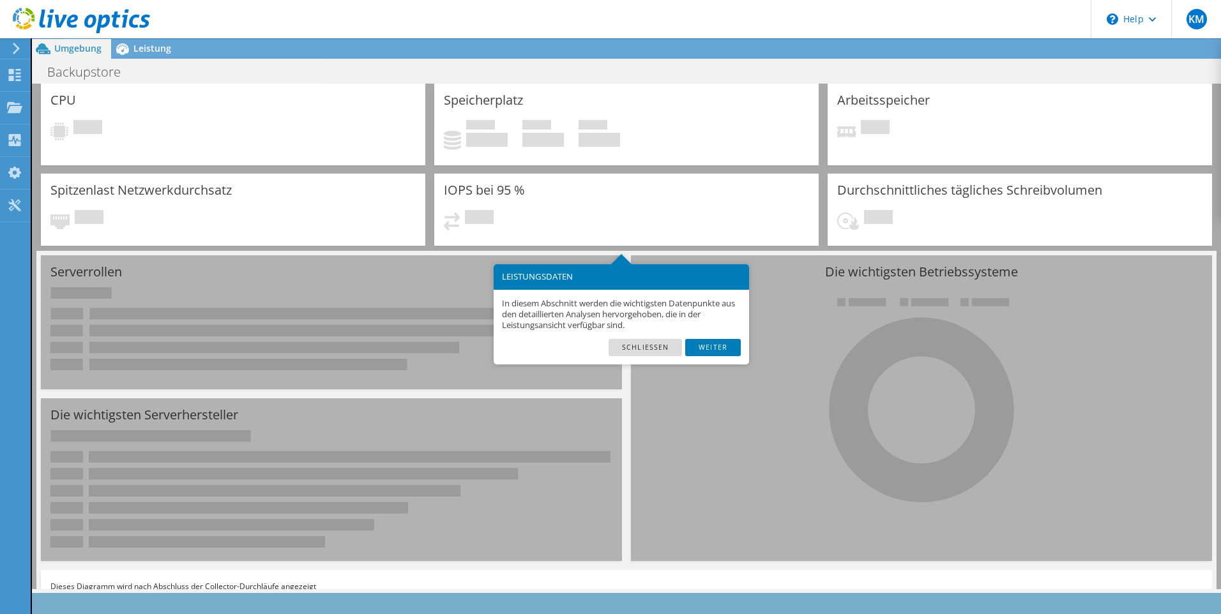
click at [697, 348] on link "Weiter" at bounding box center [713, 347] width 56 height 17
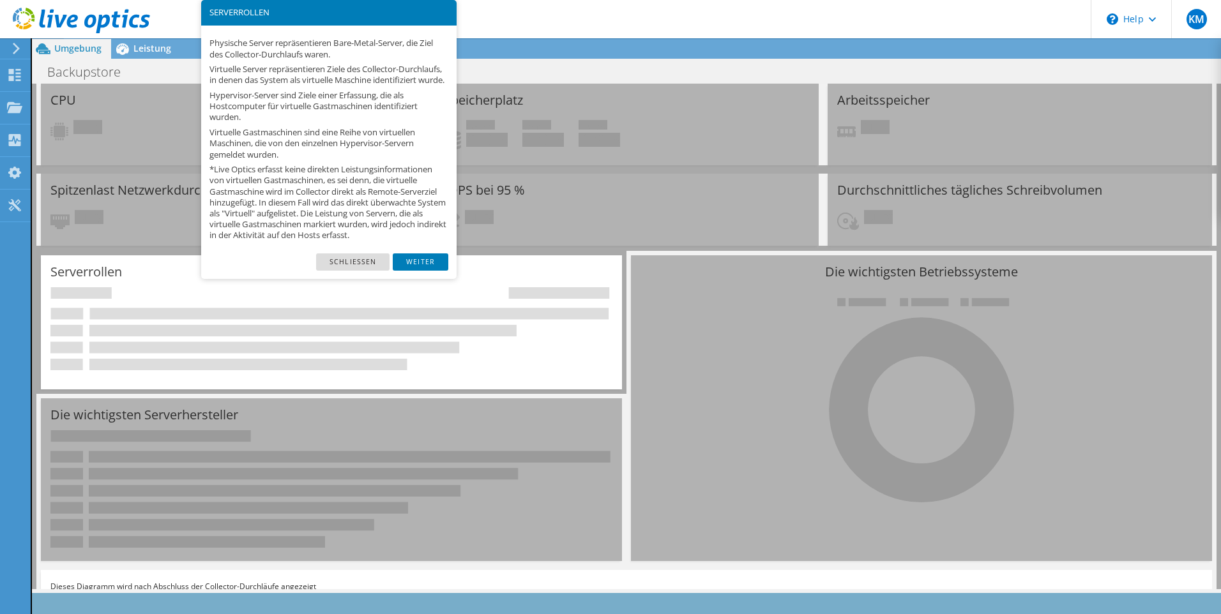
click at [414, 254] on div "Physische Server repräsentieren Bare-Metal-Server, die Ziel des Collector-Durch…" at bounding box center [328, 140] width 255 height 229
click at [416, 270] on link "Weiter" at bounding box center [421, 262] width 56 height 17
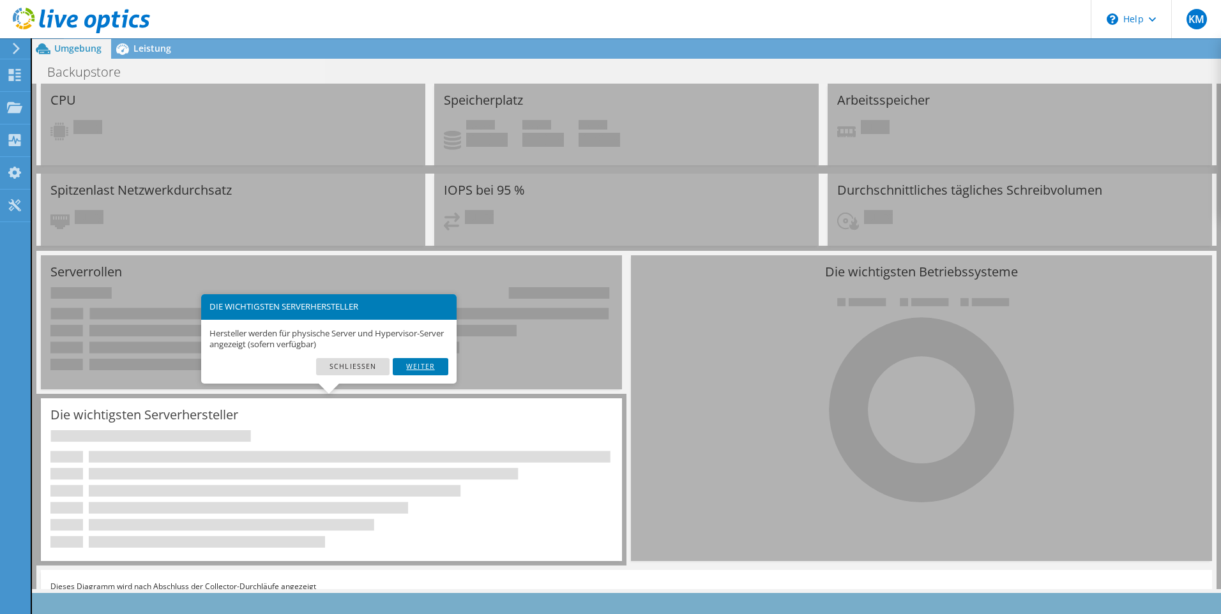
click at [425, 367] on link "Weiter" at bounding box center [421, 366] width 56 height 17
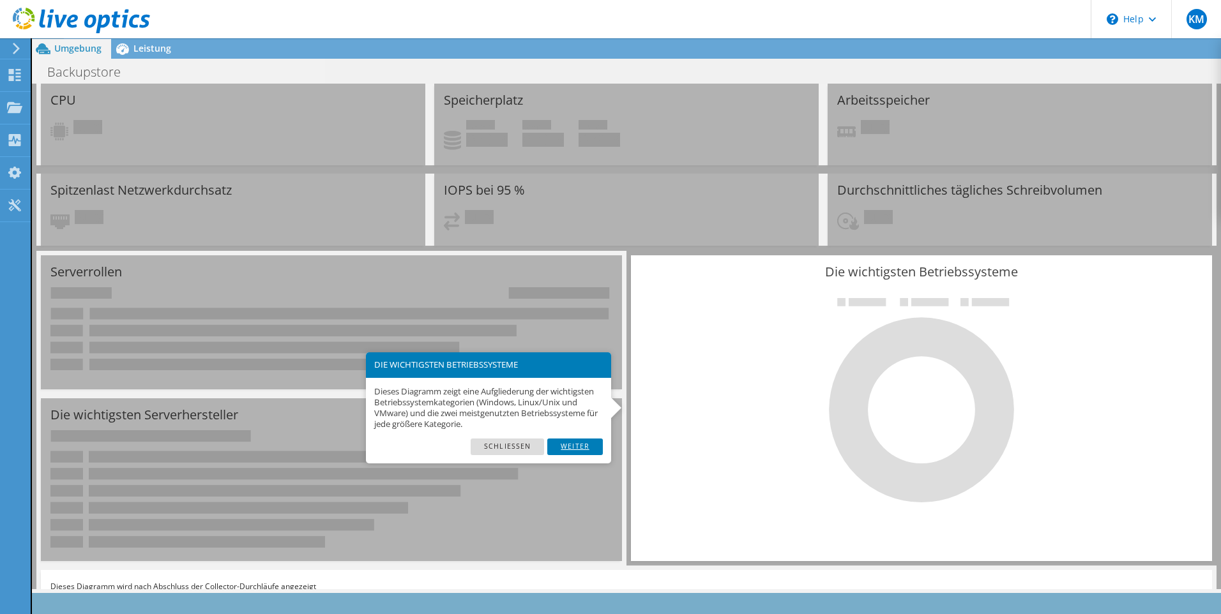
click at [575, 448] on link "Weiter" at bounding box center [575, 447] width 56 height 17
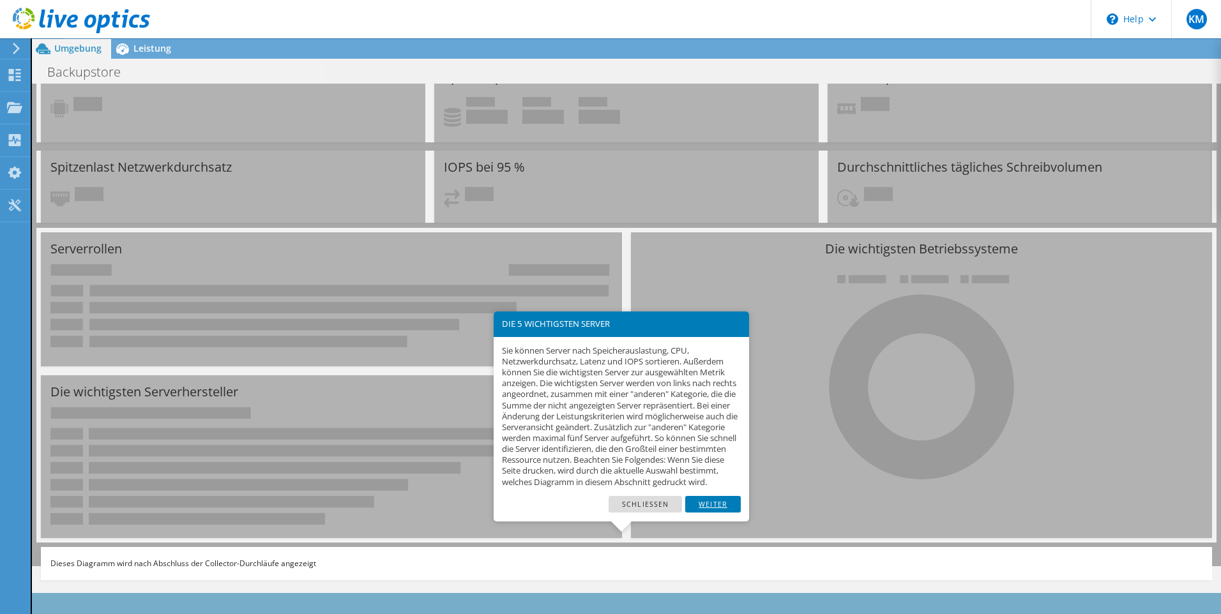
click at [705, 513] on link "Weiter" at bounding box center [713, 504] width 56 height 17
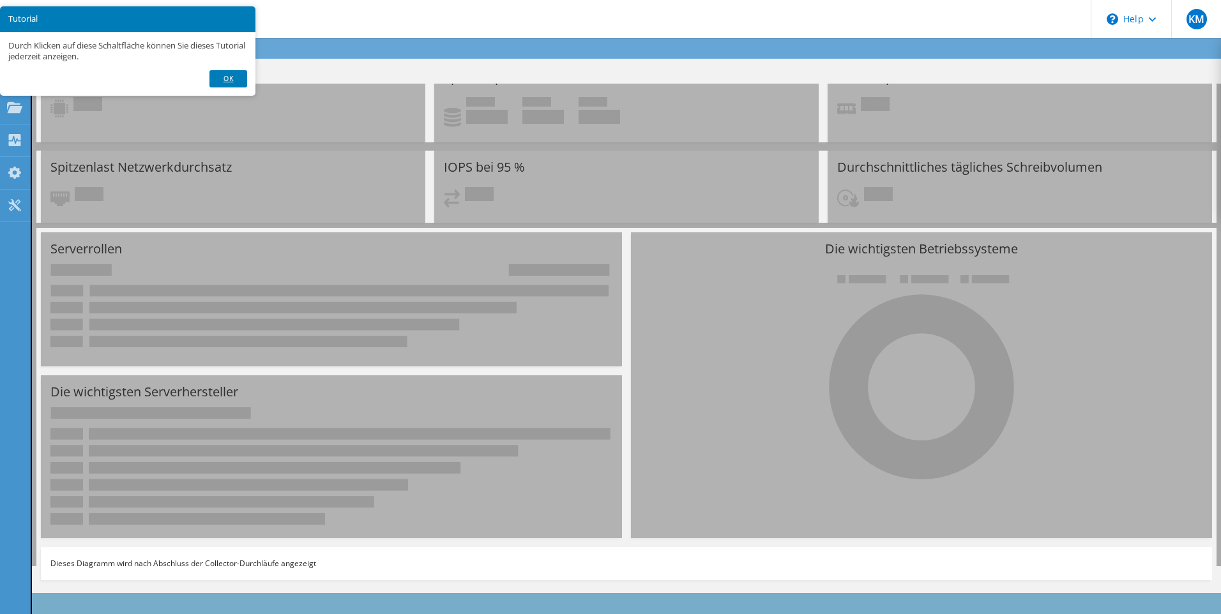
click at [237, 77] on link "Ok" at bounding box center [227, 78] width 37 height 17
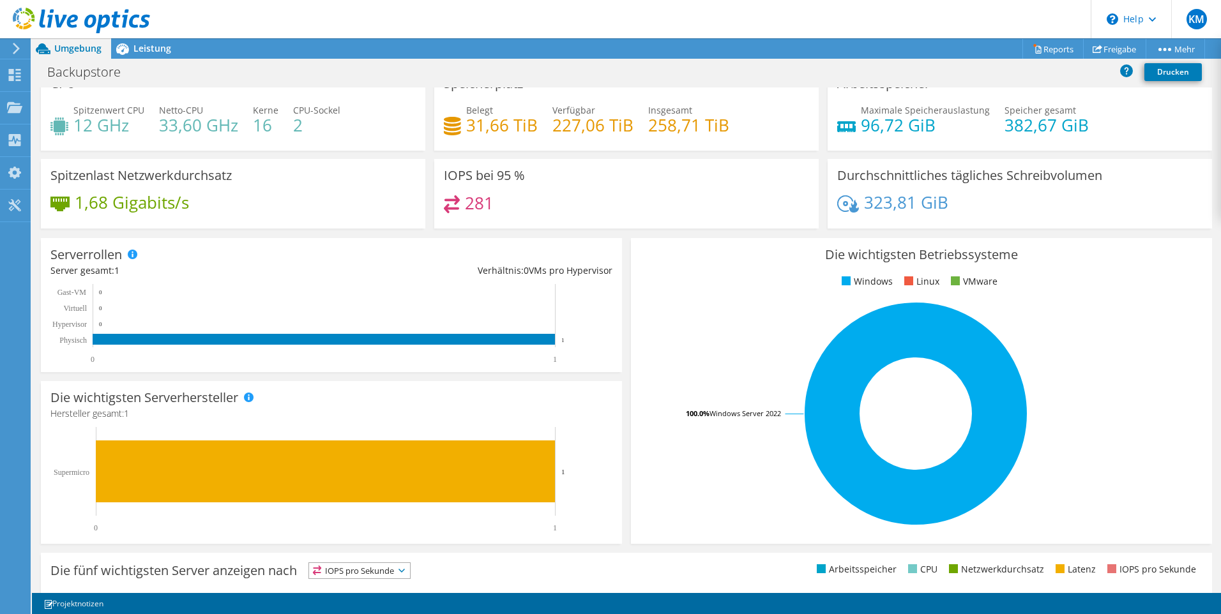
scroll to position [282, 0]
click at [405, 572] on icon at bounding box center [402, 571] width 6 height 4
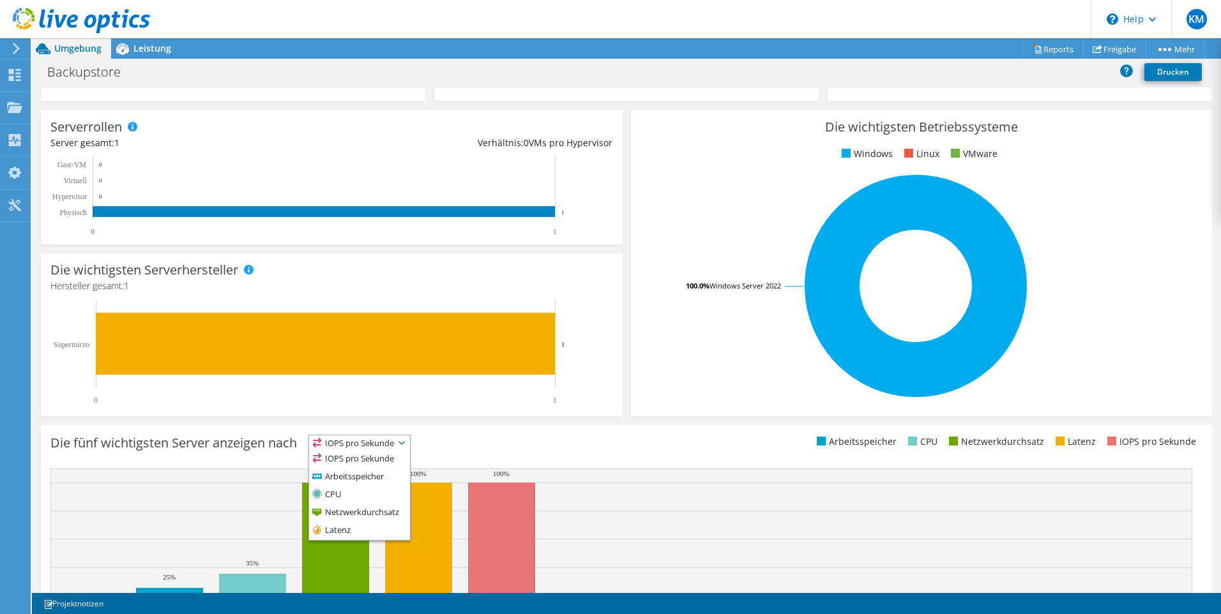
scroll to position [238, 0]
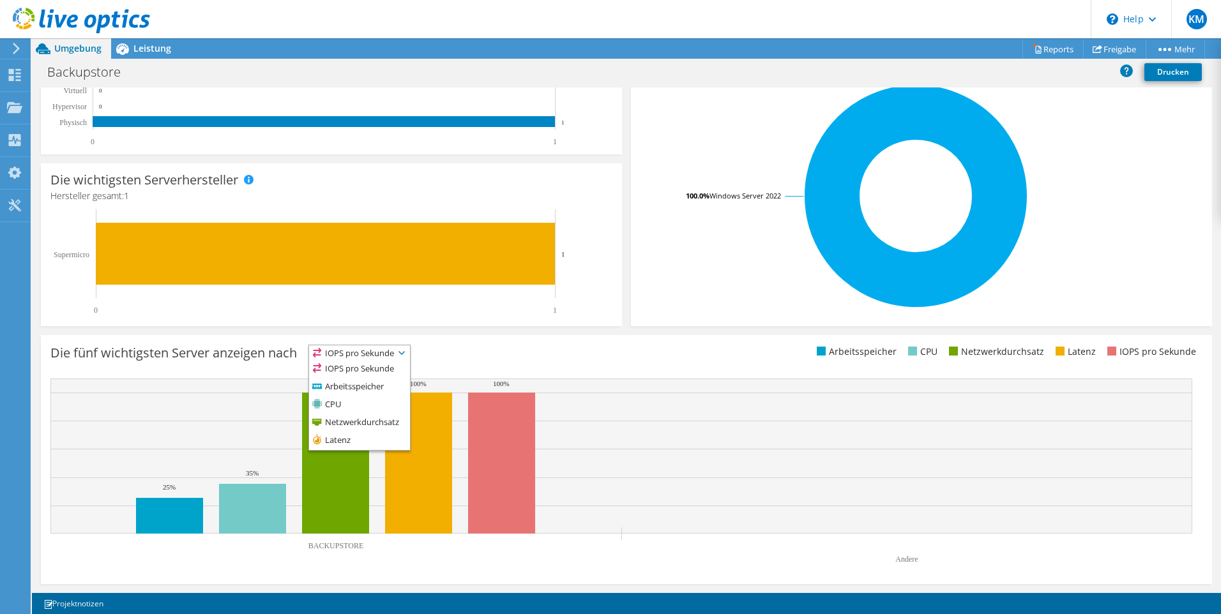
click at [496, 333] on div "Dieses Diagramm wird nach Abschluss der Collector-Durchläufe angezeigt Die fünf…" at bounding box center [626, 460] width 1180 height 258
click at [404, 353] on span "IOPS pro Sekunde" at bounding box center [359, 352] width 101 height 15
click at [355, 440] on li "Latenz" at bounding box center [359, 441] width 101 height 18
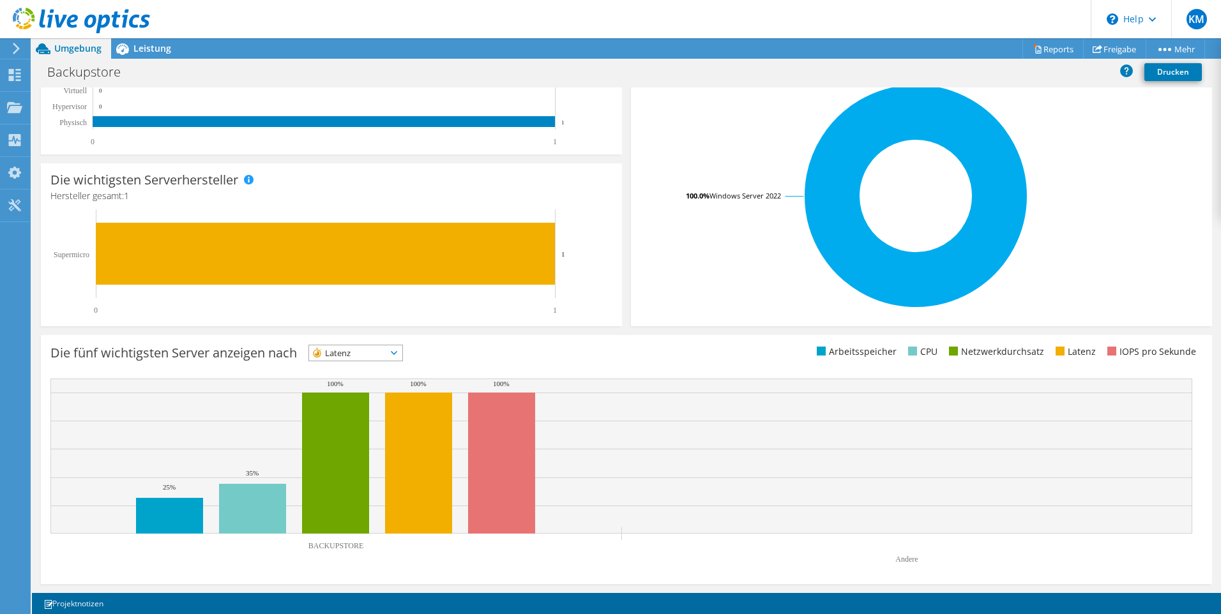
click at [595, 333] on div "Dieses Diagramm wird nach Abschluss der Collector-Durchläufe angezeigt Die fünf…" at bounding box center [626, 460] width 1180 height 258
click at [142, 49] on span "Leistung" at bounding box center [152, 48] width 38 height 12
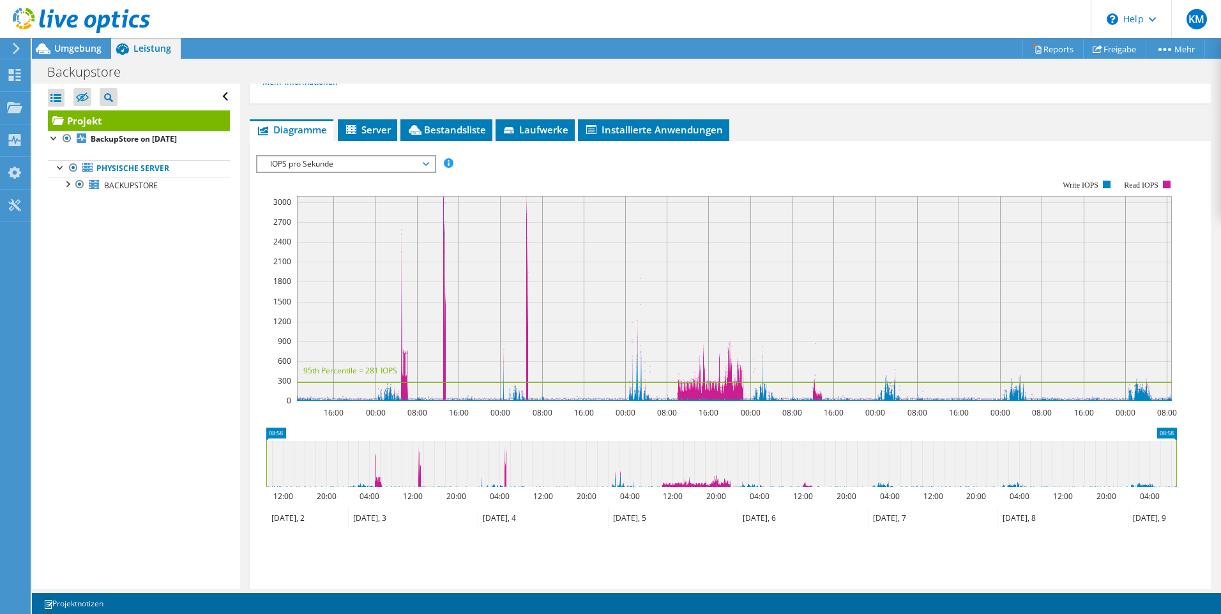
scroll to position [282, 0]
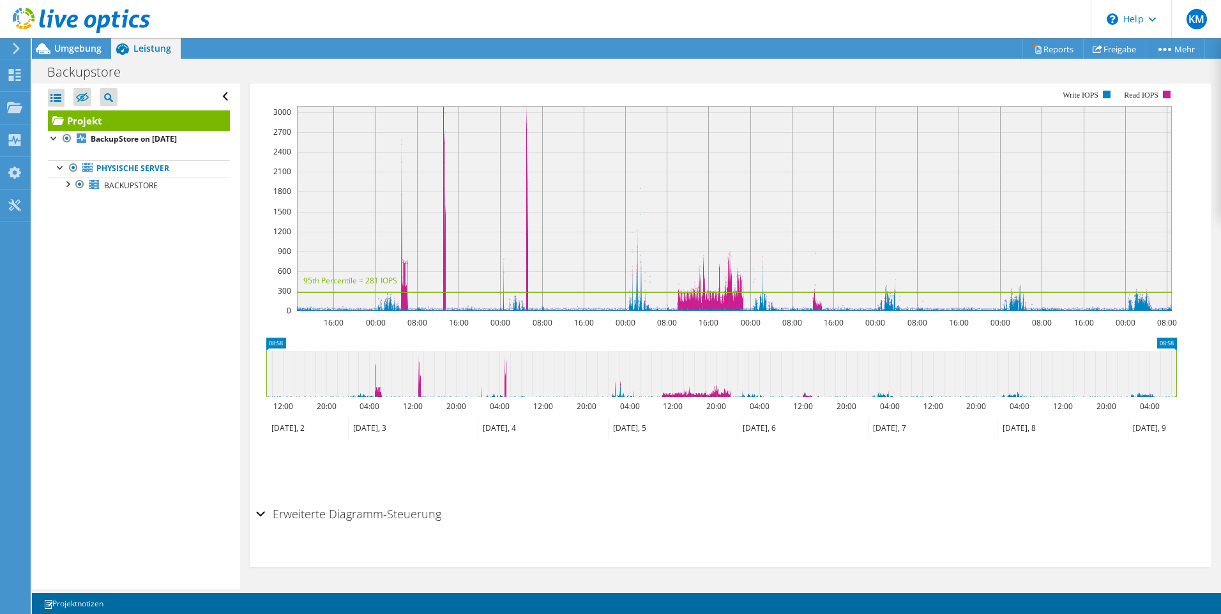
click at [260, 517] on div "Erweiterte Diagramm-Steuerung" at bounding box center [730, 514] width 948 height 27
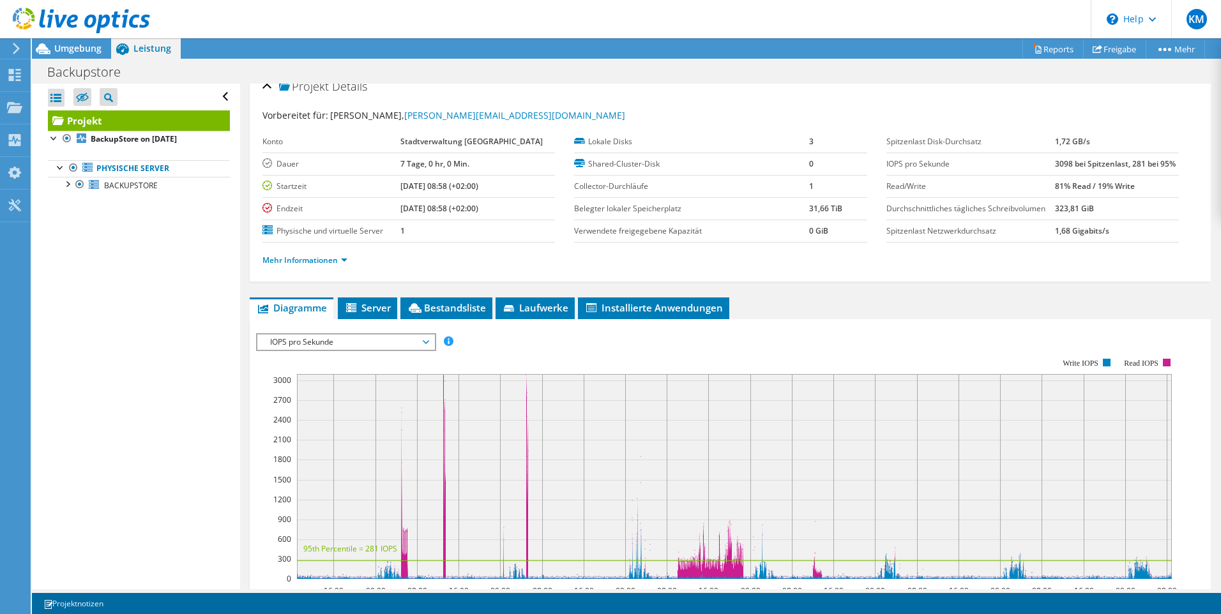
scroll to position [0, 0]
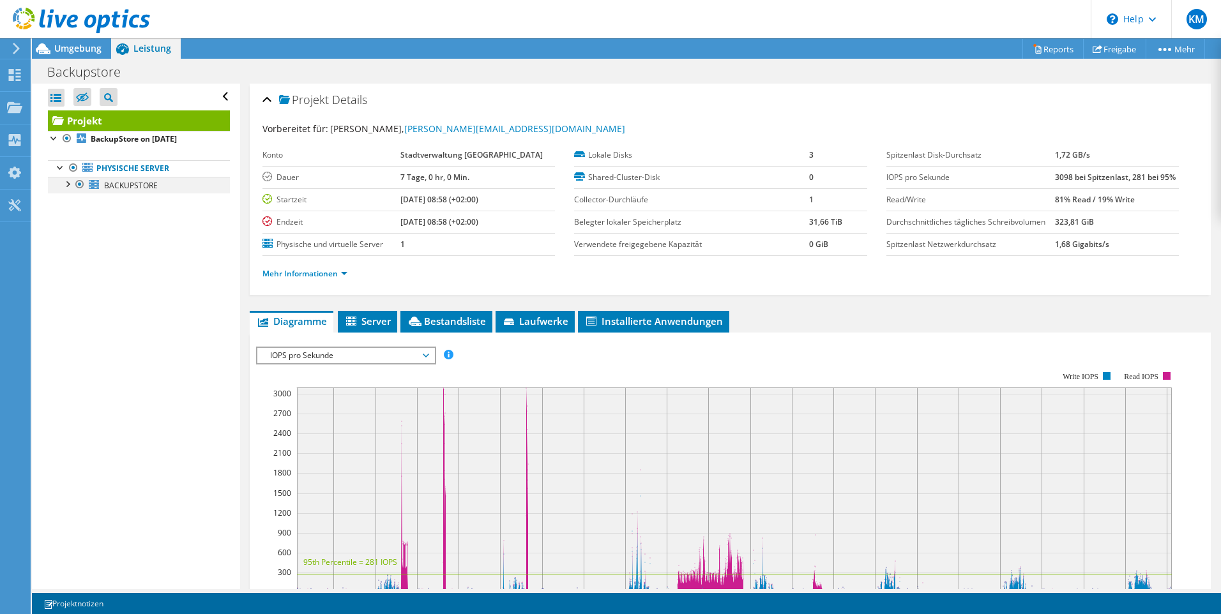
click at [68, 183] on div at bounding box center [67, 183] width 13 height 13
click at [117, 205] on link "1 C:" at bounding box center [139, 202] width 182 height 17
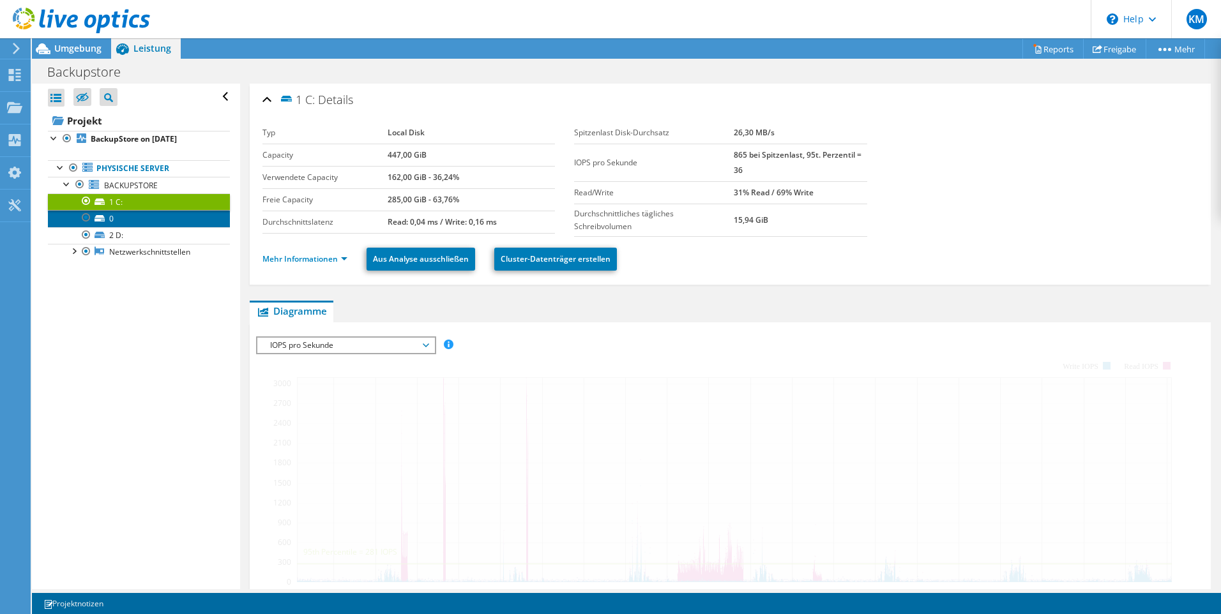
click at [119, 216] on link "0" at bounding box center [139, 218] width 182 height 17
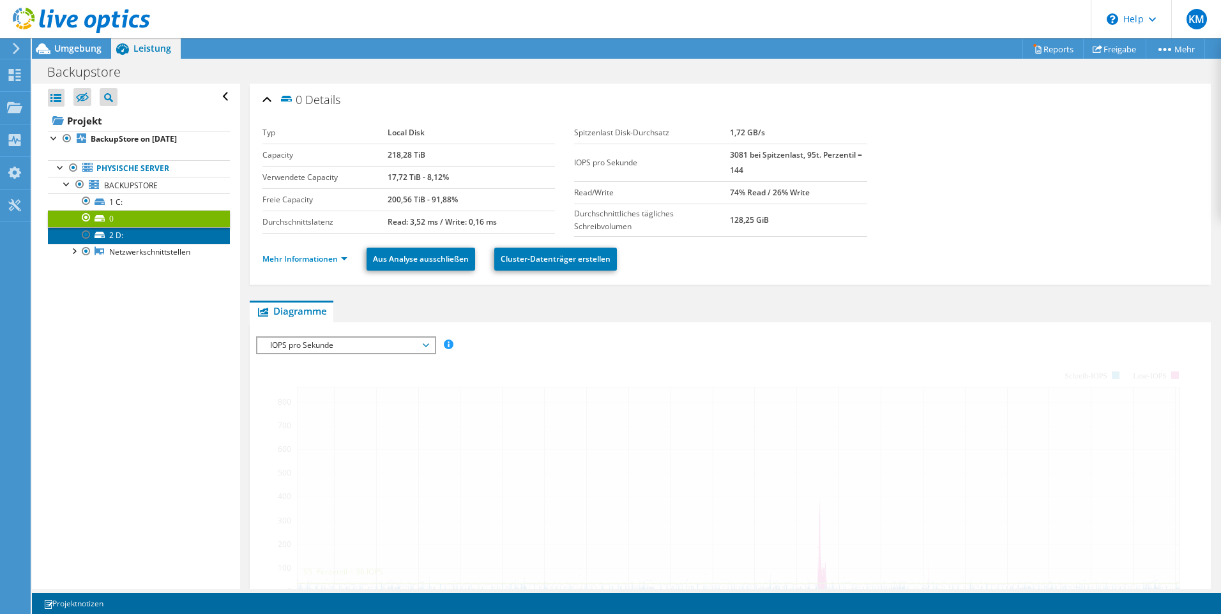
click at [117, 228] on link "2 D:" at bounding box center [139, 235] width 182 height 17
click at [116, 234] on link "2 D:" at bounding box center [139, 235] width 182 height 17
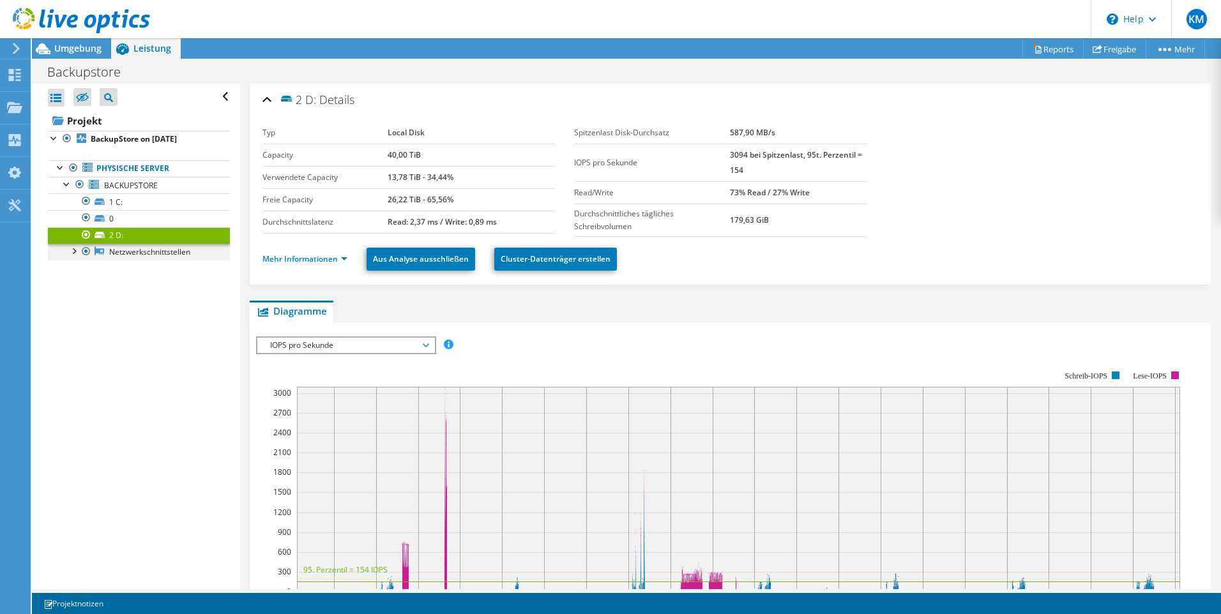
click at [117, 254] on link "Netzwerkschnittstellen" at bounding box center [139, 252] width 182 height 17
click at [74, 254] on div at bounding box center [73, 250] width 13 height 13
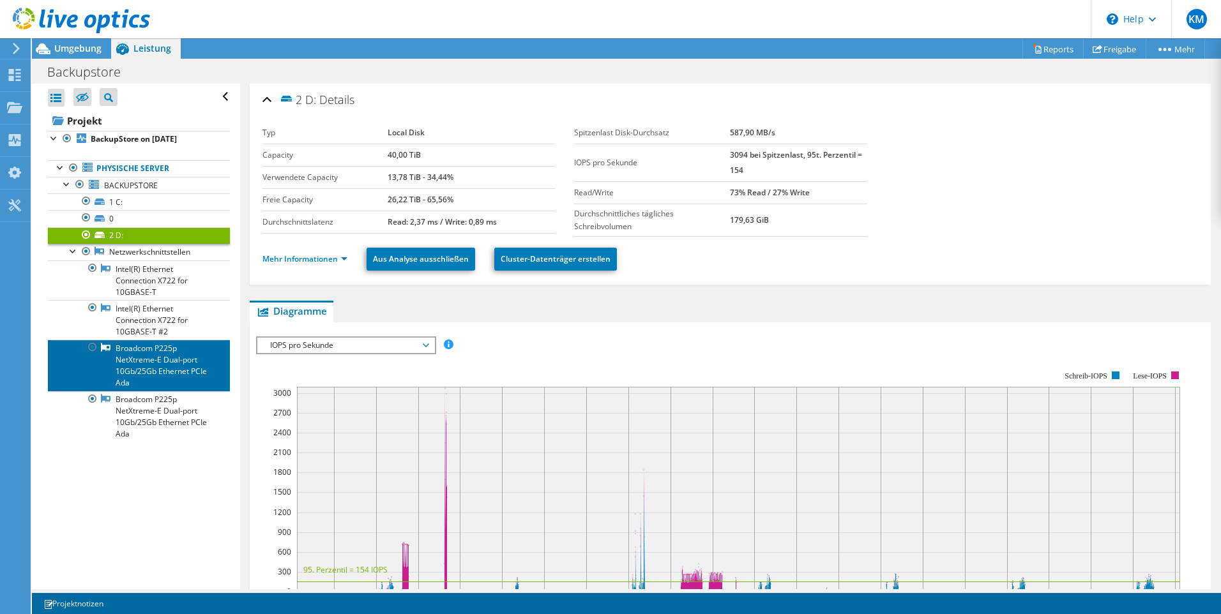
click at [144, 347] on link "Broadcom P225p NetXtreme-E Dual-port 10Gb/25Gb Ethernet PCIe Ada" at bounding box center [139, 365] width 182 height 51
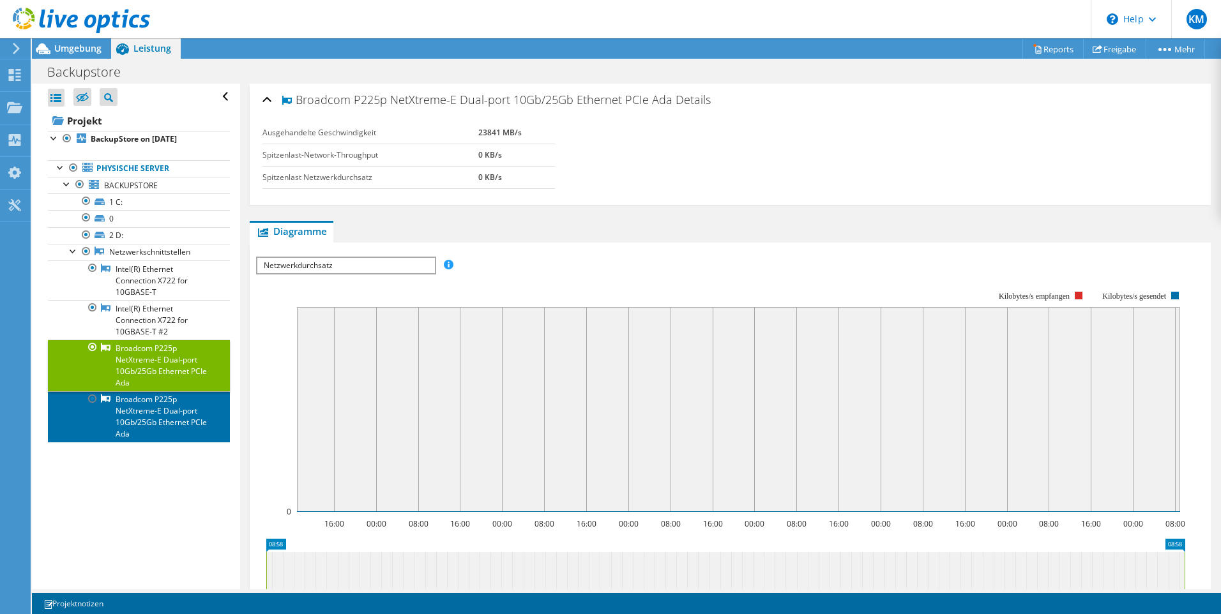
click at [143, 407] on link "Broadcom P225p NetXtreme-E Dual-port 10Gb/25Gb Ethernet PCIe Ada" at bounding box center [139, 416] width 182 height 51
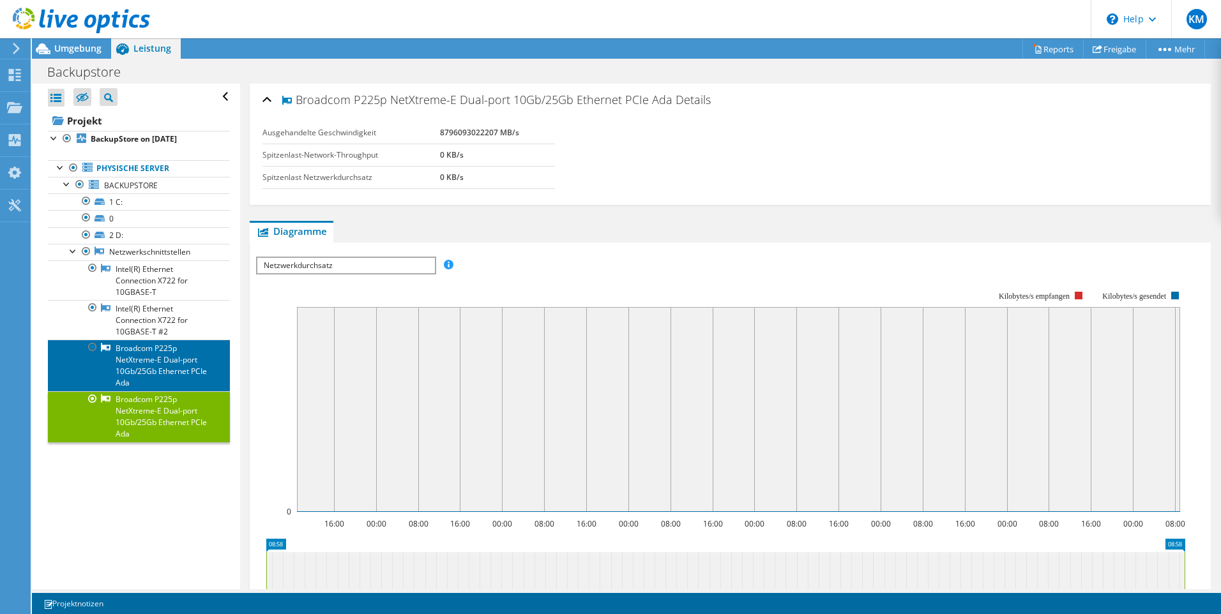
click at [145, 363] on link "Broadcom P225p NetXtreme-E Dual-port 10Gb/25Gb Ethernet PCIe Ada" at bounding box center [139, 365] width 182 height 51
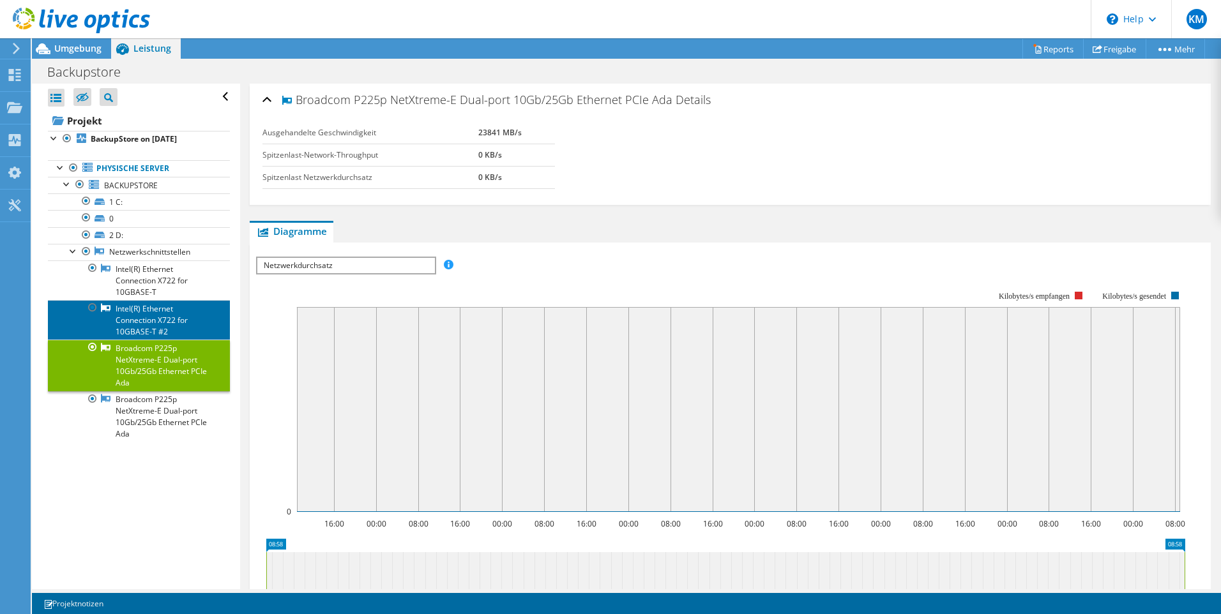
click at [138, 330] on link "Intel(R) Ethernet Connection X722 for 10GBASE-T #2" at bounding box center [139, 320] width 182 height 40
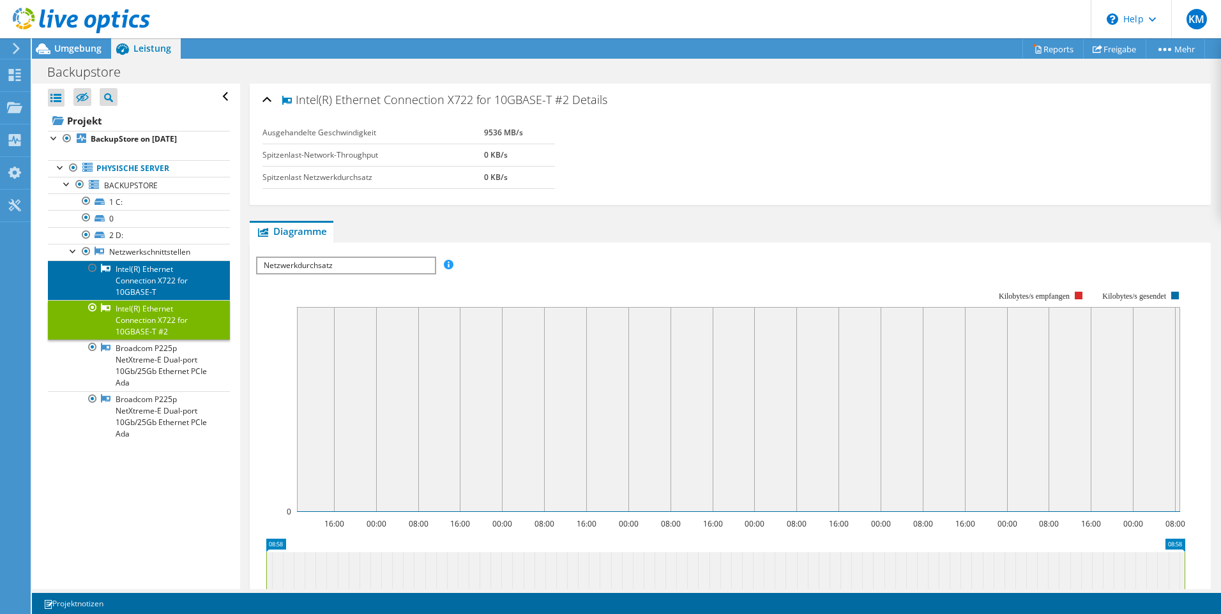
click at [140, 280] on link "Intel(R) Ethernet Connection X722 for 10GBASE-T" at bounding box center [139, 281] width 182 height 40
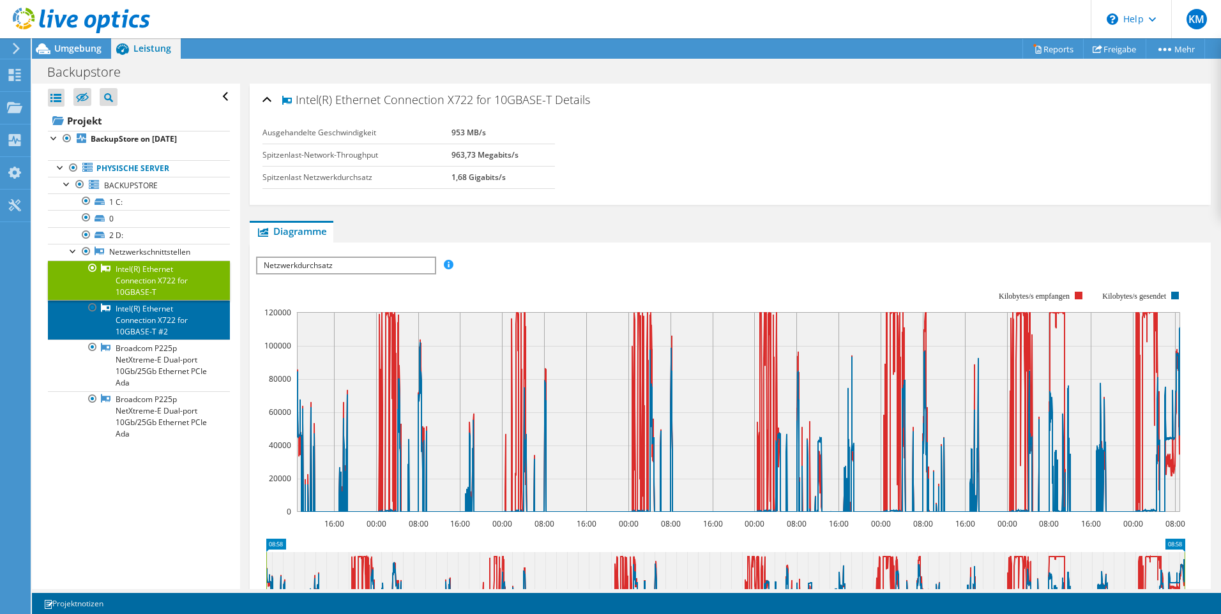
click at [133, 315] on link "Intel(R) Ethernet Connection X722 for 10GBASE-T #2" at bounding box center [139, 320] width 182 height 40
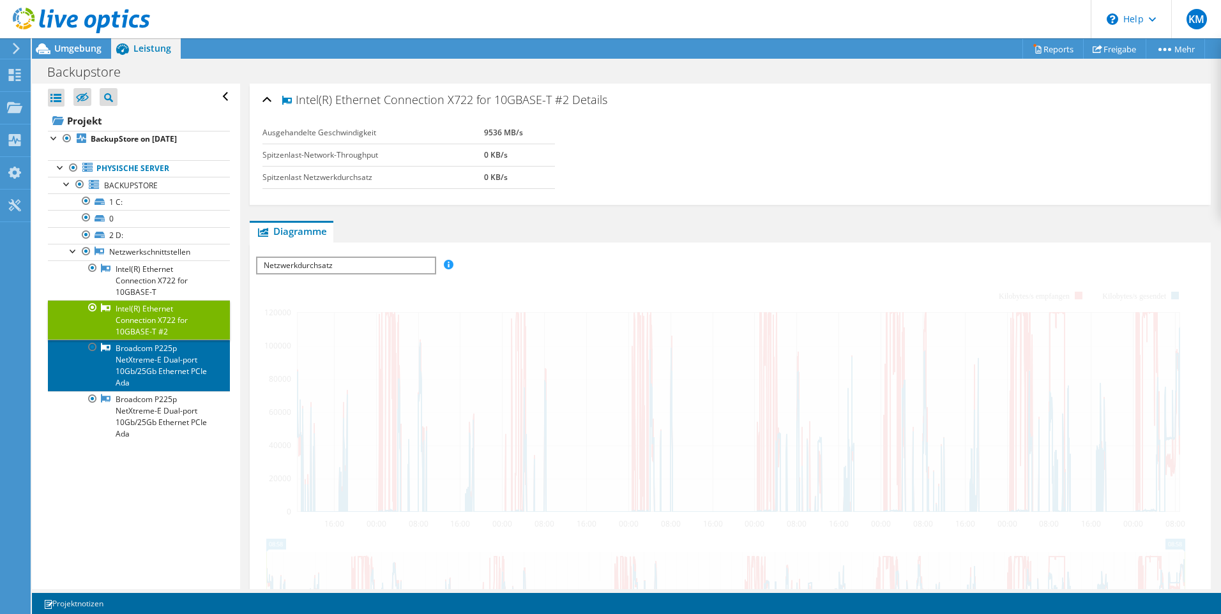
click at [140, 360] on link "Broadcom P225p NetXtreme-E Dual-port 10Gb/25Gb Ethernet PCIe Ada" at bounding box center [139, 365] width 182 height 51
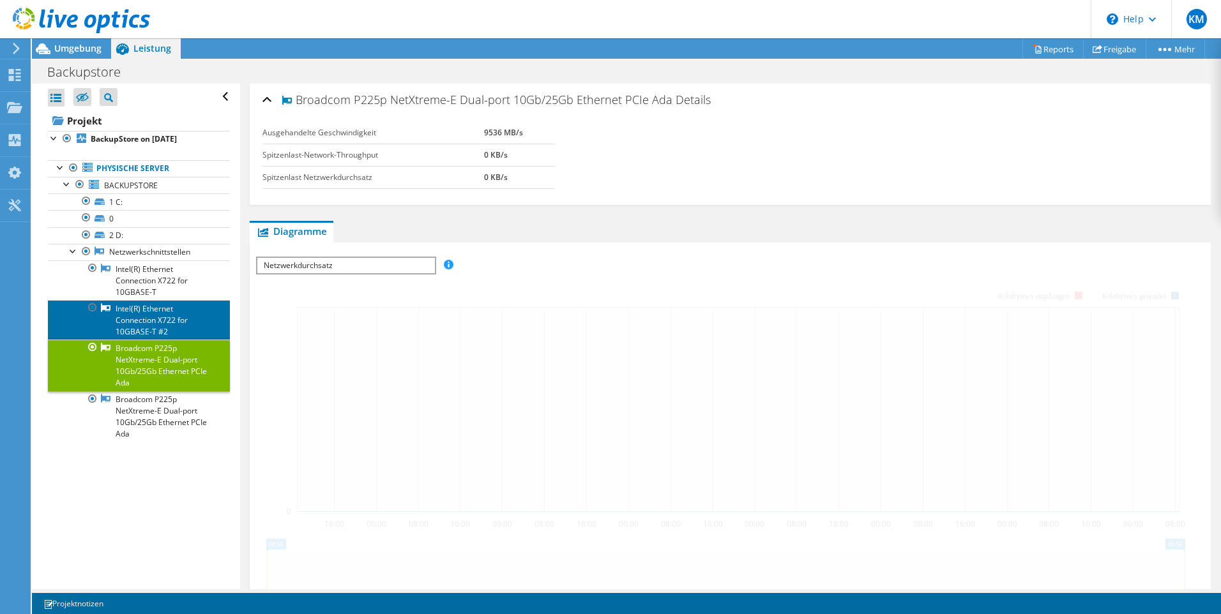
click at [149, 311] on link "Intel(R) Ethernet Connection X722 for 10GBASE-T #2" at bounding box center [139, 320] width 182 height 40
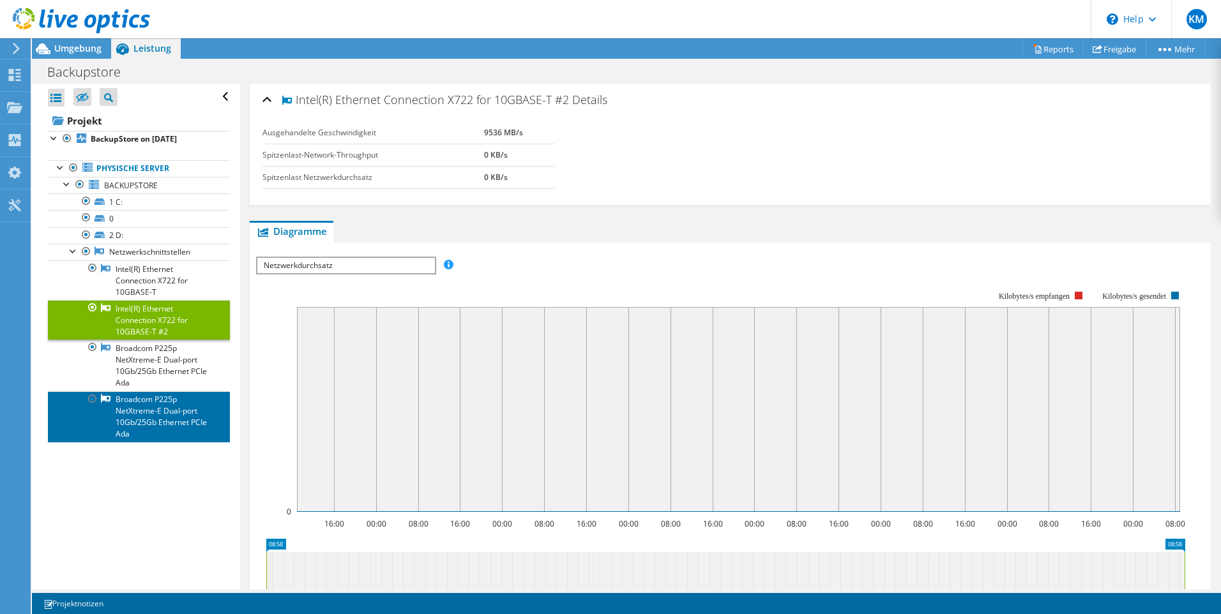
click at [146, 408] on link "Broadcom P225p NetXtreme-E Dual-port 10Gb/25Gb Ethernet PCIe Ada" at bounding box center [139, 416] width 182 height 51
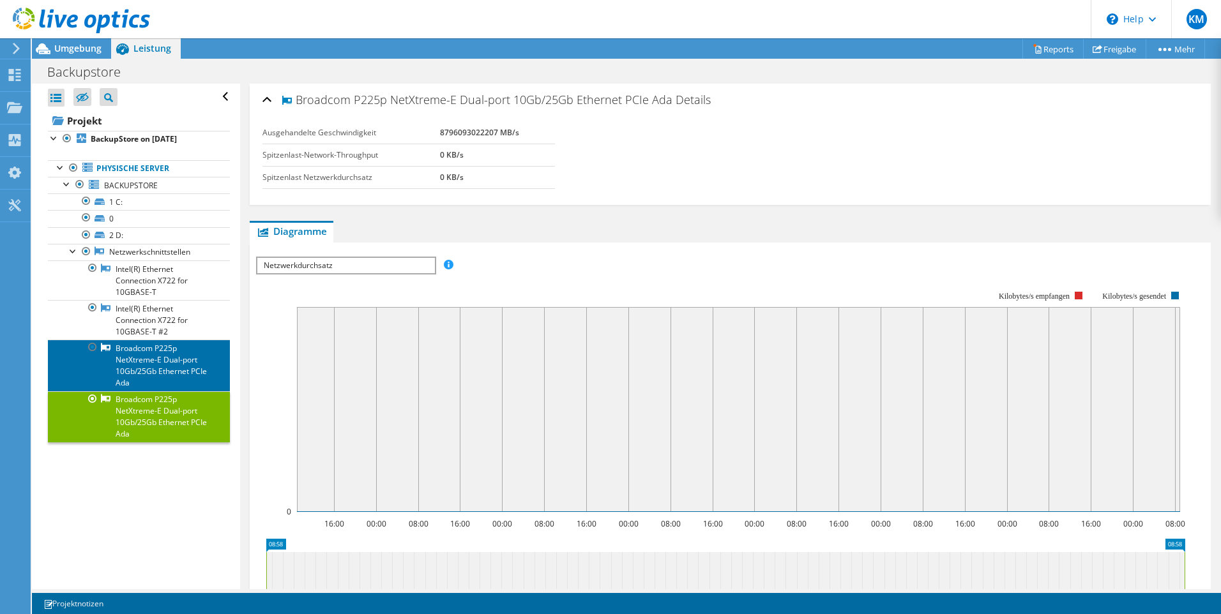
click at [148, 365] on link "Broadcom P225p NetXtreme-E Dual-port 10Gb/25Gb Ethernet PCIe Ada" at bounding box center [139, 365] width 182 height 51
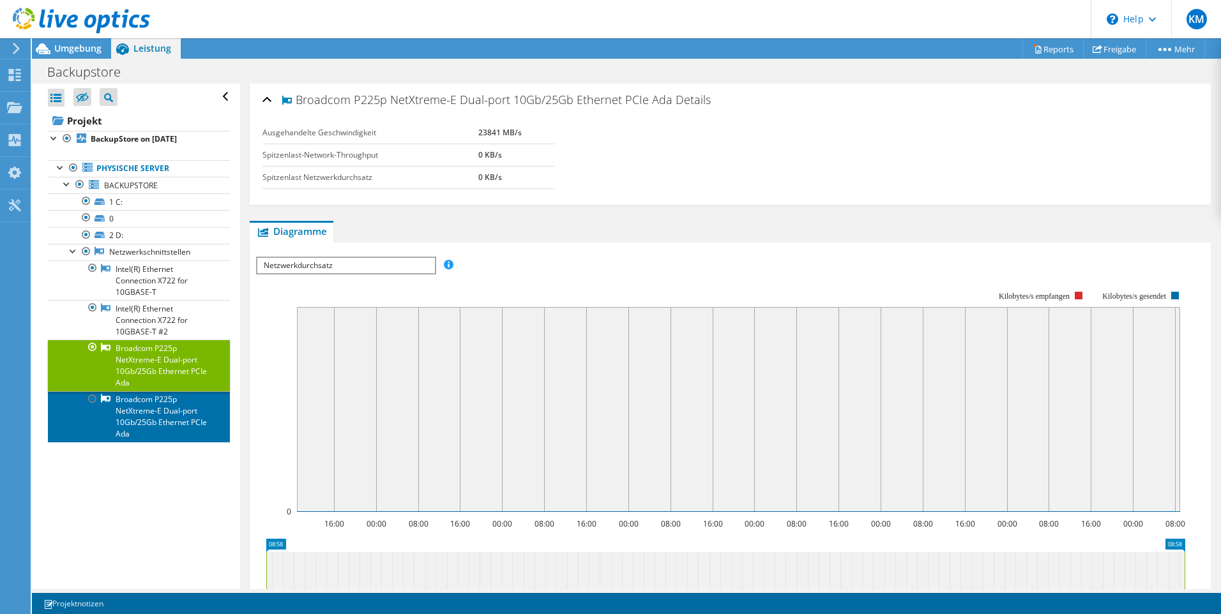
click at [128, 415] on link "Broadcom P225p NetXtreme-E Dual-port 10Gb/25Gb Ethernet PCIe Ada" at bounding box center [139, 416] width 182 height 51
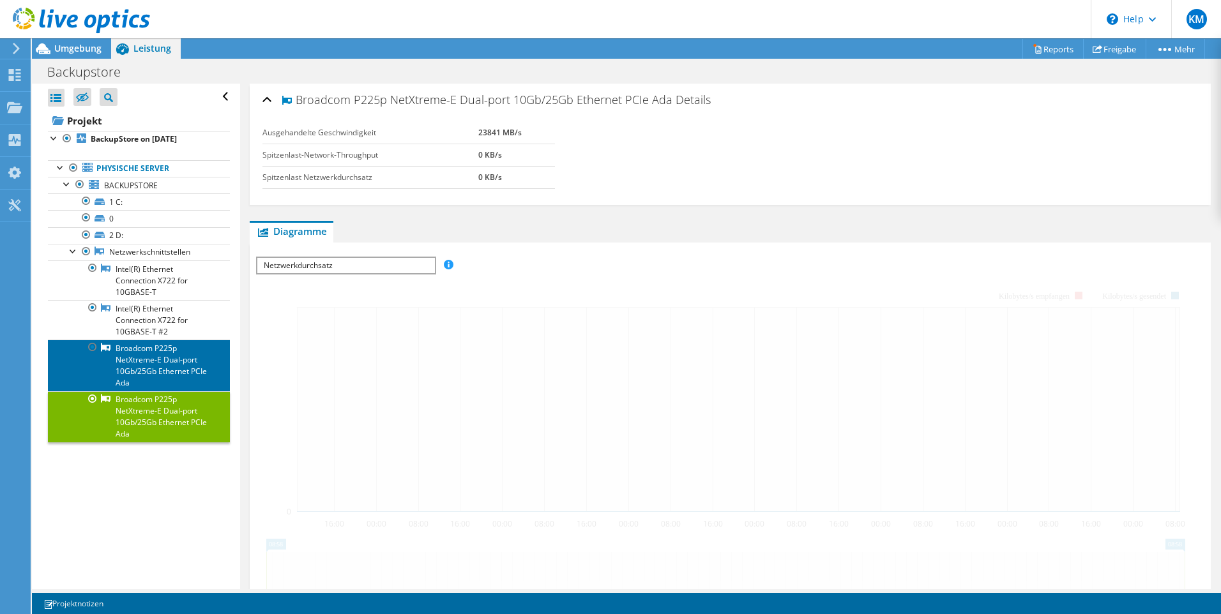
click at [142, 365] on link "Broadcom P225p NetXtreme-E Dual-port 10Gb/25Gb Ethernet PCIe Ada" at bounding box center [139, 365] width 182 height 51
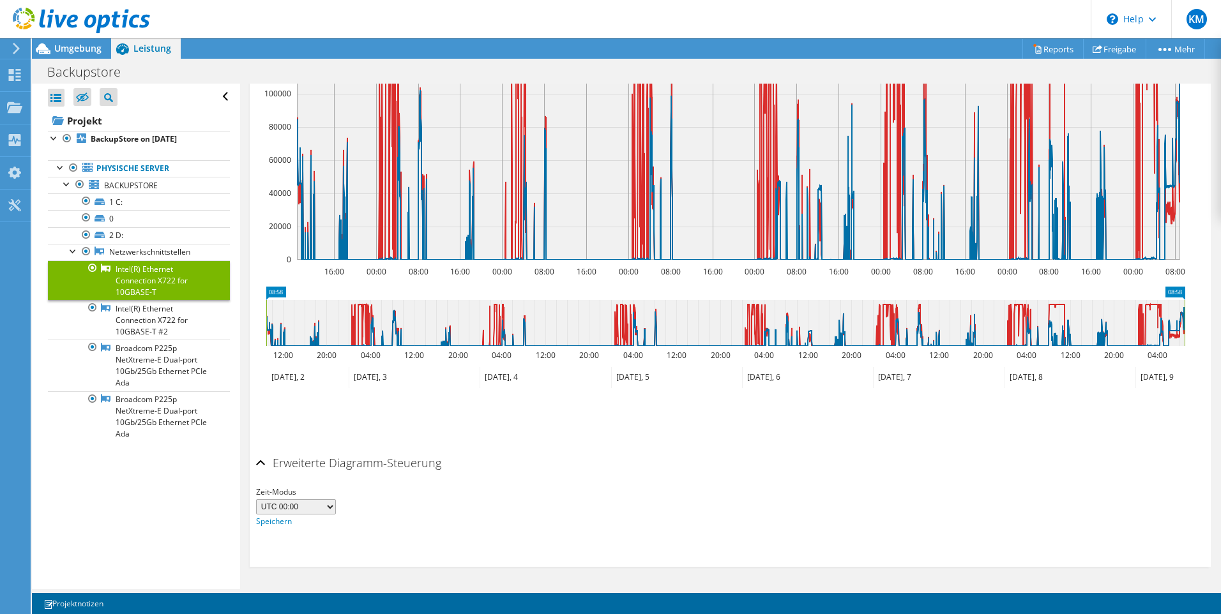
scroll to position [125, 0]
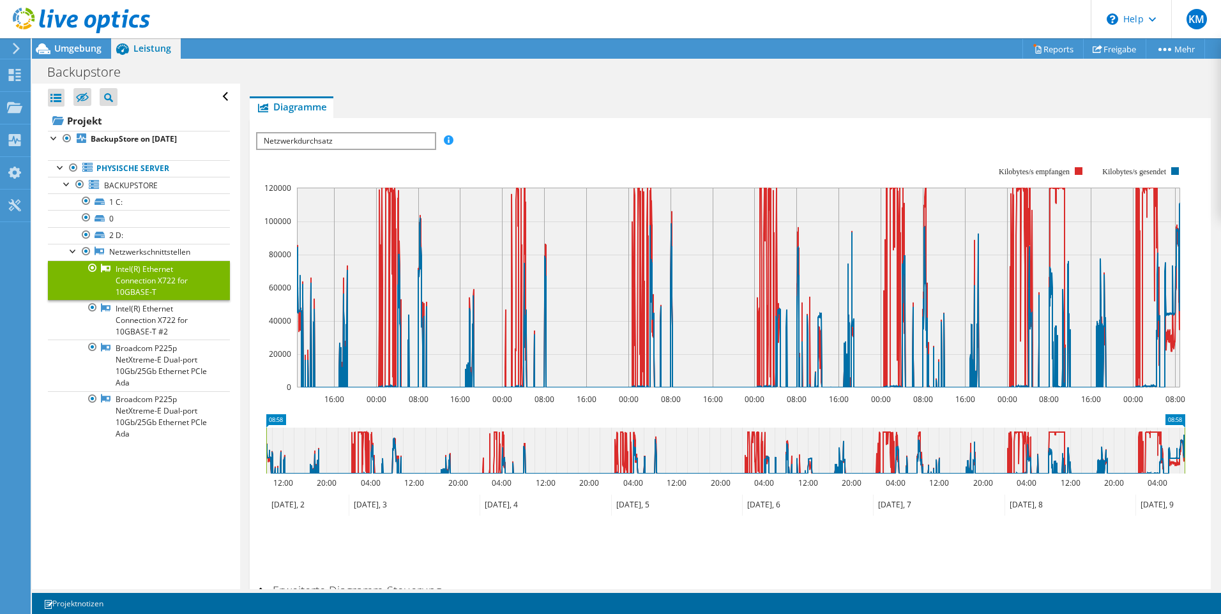
click at [148, 285] on link "Intel(R) Ethernet Connection X722 for 10GBASE-T" at bounding box center [139, 281] width 182 height 40
click at [146, 314] on link "Intel(R) Ethernet Connection X722 for 10GBASE-T #2" at bounding box center [139, 320] width 182 height 40
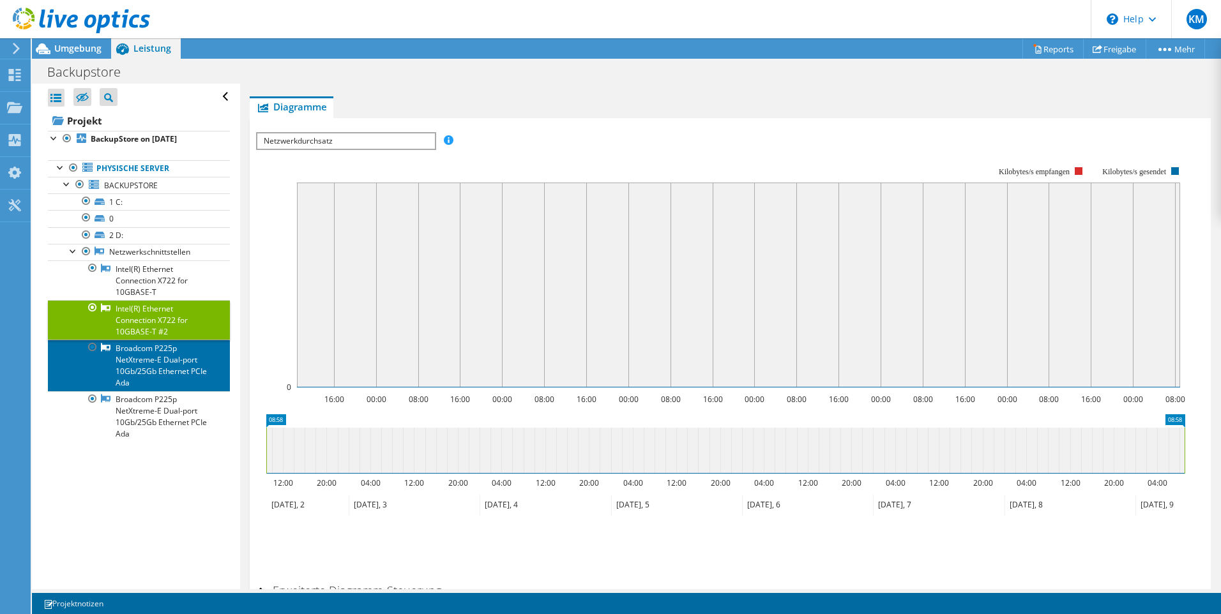
click at [148, 364] on link "Broadcom P225p NetXtreme-E Dual-port 10Gb/25Gb Ethernet PCIe Ada" at bounding box center [139, 365] width 182 height 51
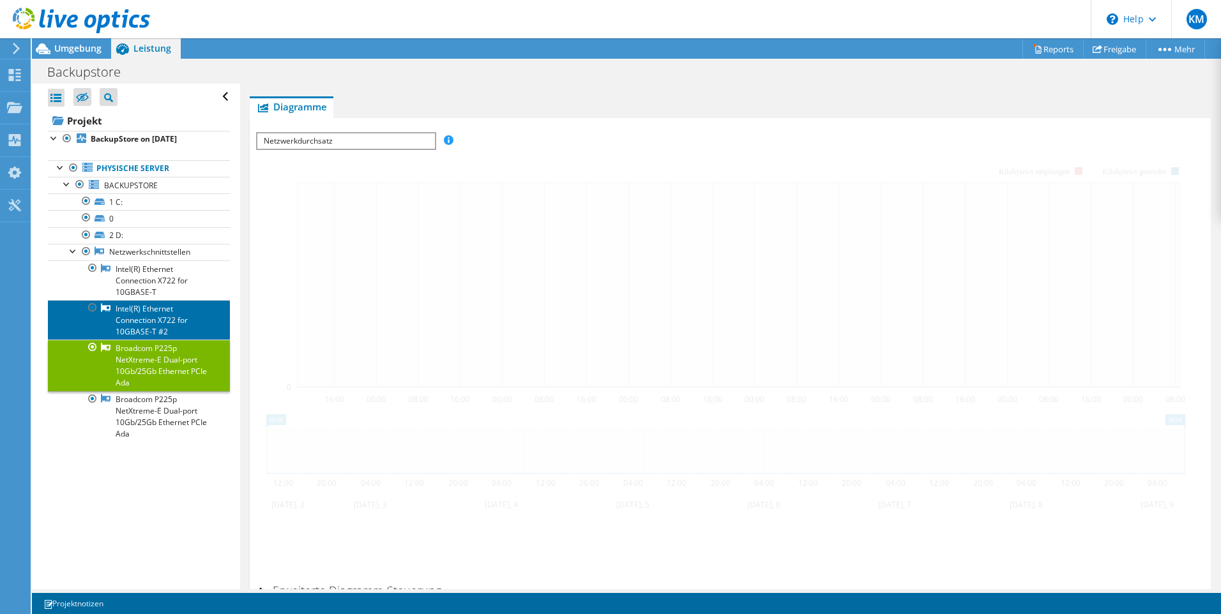
click at [155, 317] on link "Intel(R) Ethernet Connection X722 for 10GBASE-T #2" at bounding box center [139, 320] width 182 height 40
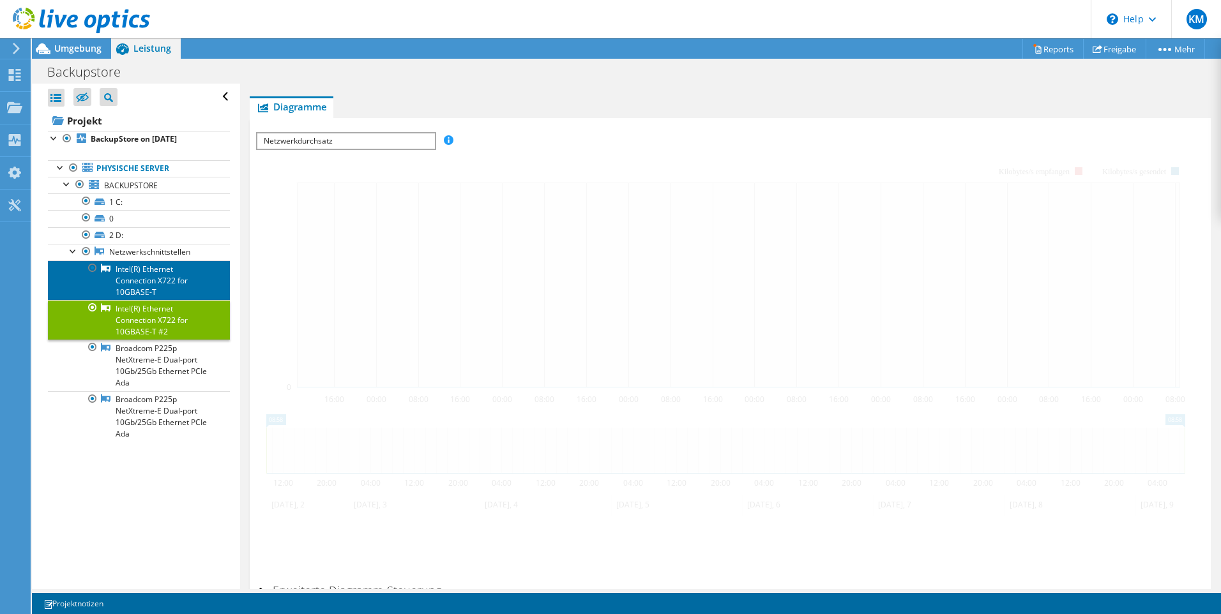
click at [144, 268] on link "Intel(R) Ethernet Connection X722 for 10GBASE-T" at bounding box center [139, 281] width 182 height 40
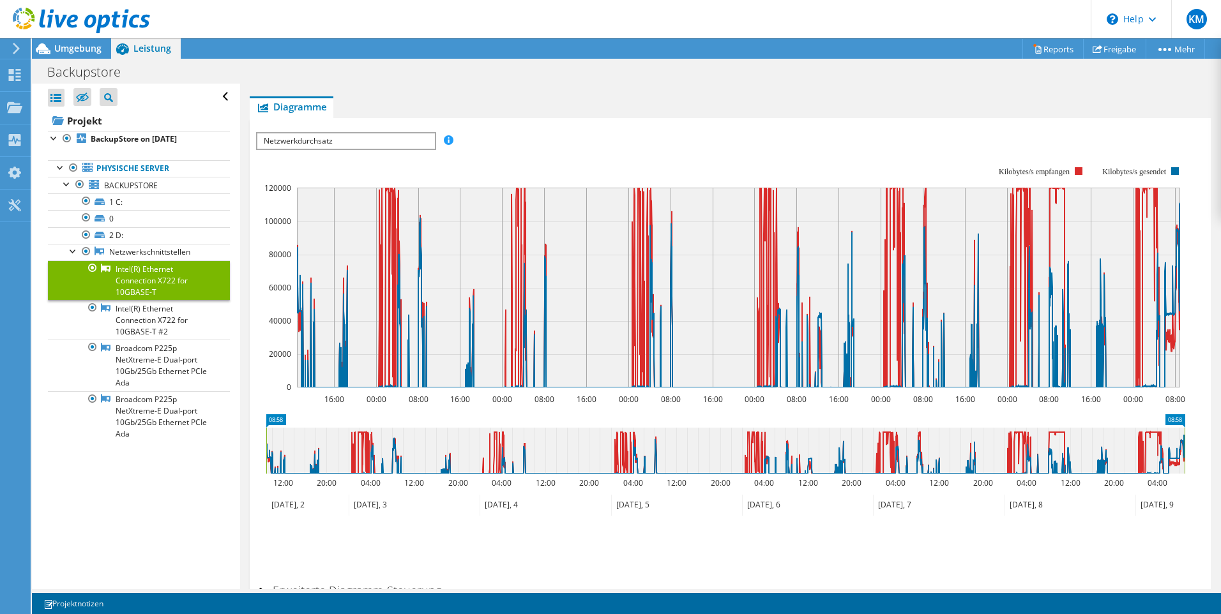
click at [302, 141] on span "Netzwerkdurchsatz" at bounding box center [345, 140] width 177 height 15
click at [303, 158] on li "Netzwerkdurchsatz" at bounding box center [345, 156] width 177 height 15
click at [319, 143] on span "Netzwerkdurchsatz" at bounding box center [346, 140] width 164 height 15
click at [306, 156] on li "Netzwerkdurchsatz" at bounding box center [345, 156] width 177 height 15
click at [426, 142] on span "Netzwerkdurchsatz" at bounding box center [346, 140] width 164 height 15
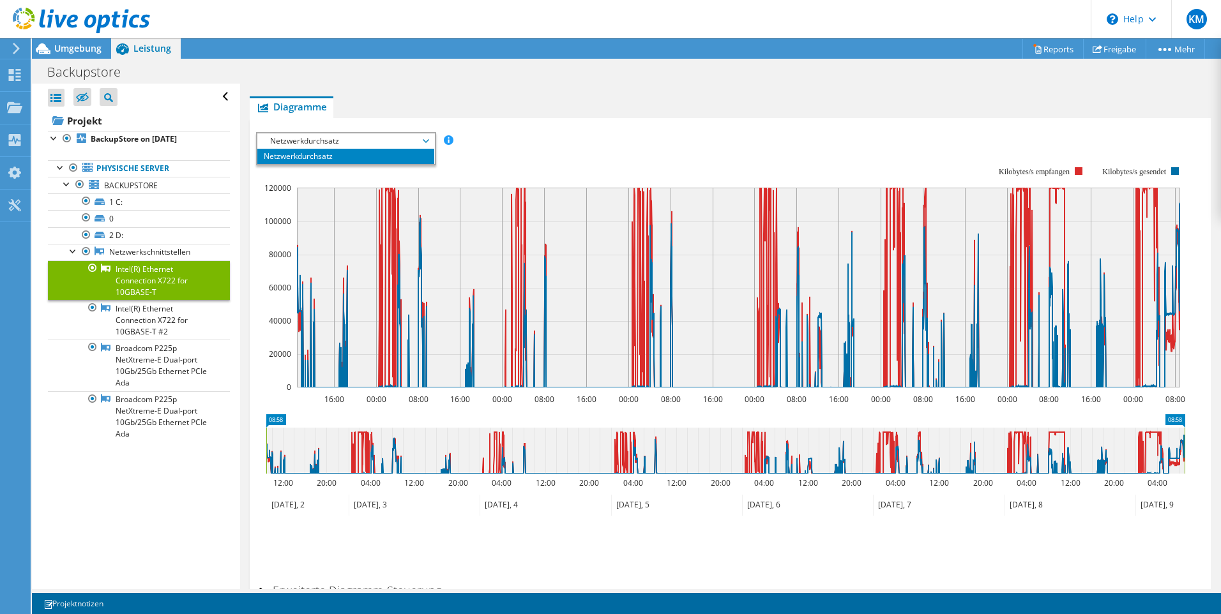
click at [426, 142] on span "Netzwerkdurchsatz" at bounding box center [346, 140] width 164 height 15
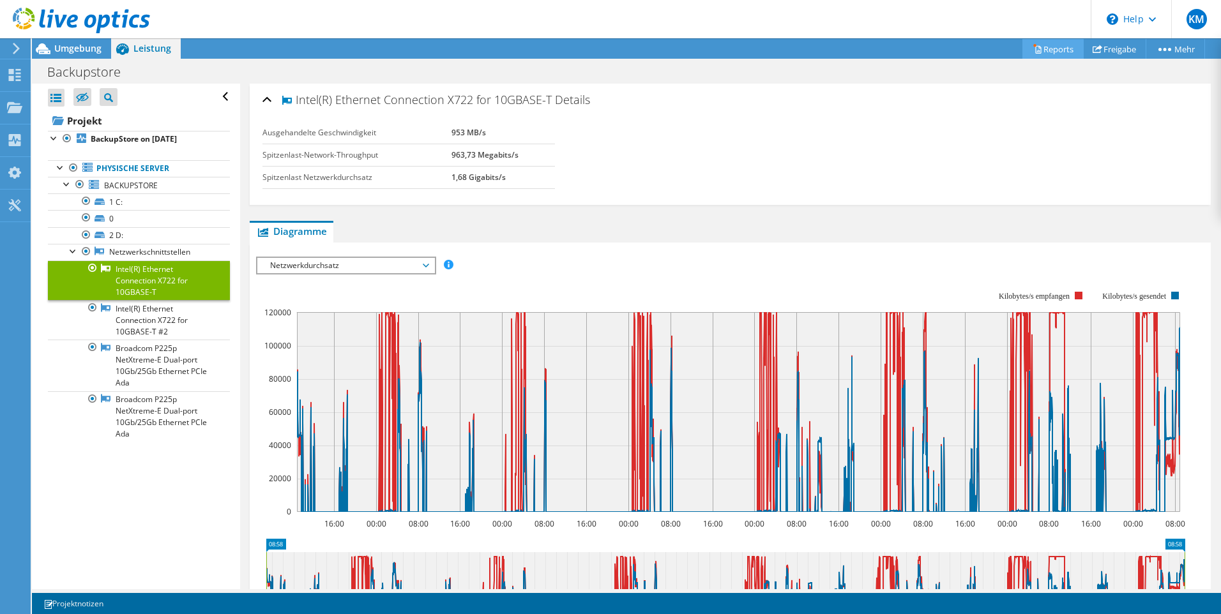
click at [1045, 47] on link "Reports" at bounding box center [1052, 49] width 61 height 20
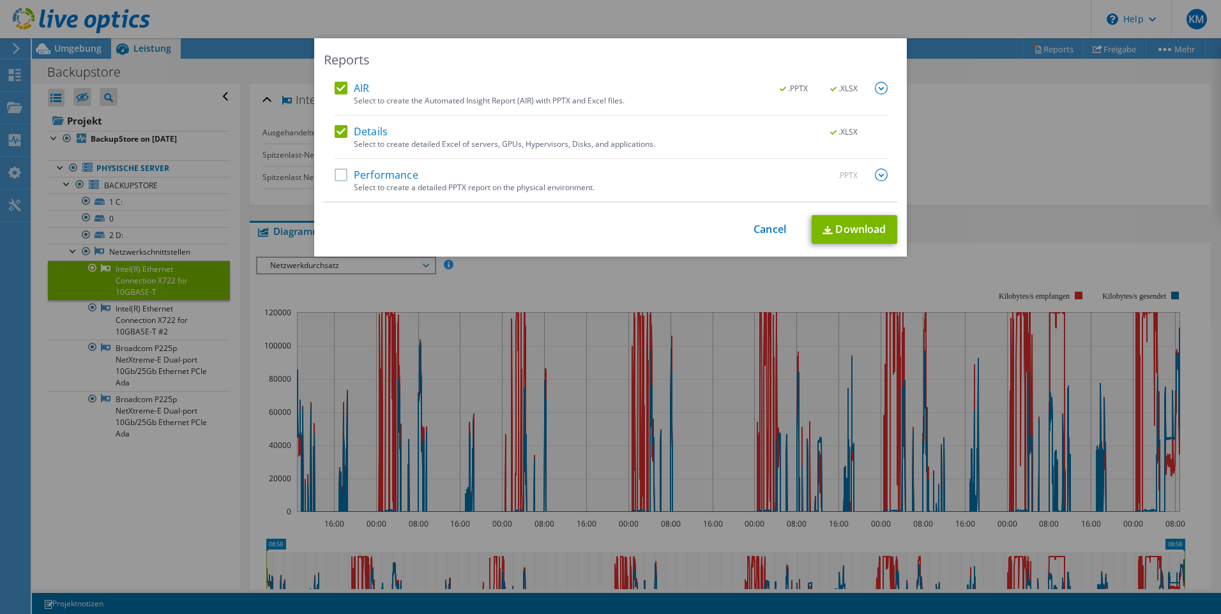
click at [876, 90] on img at bounding box center [881, 88] width 13 height 13
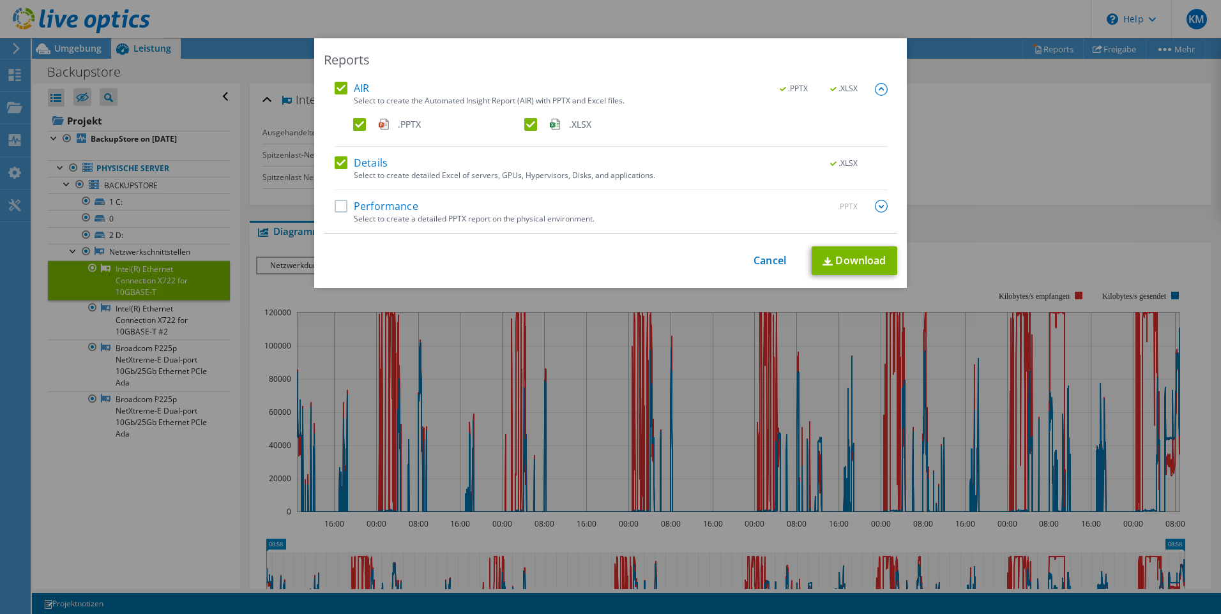
click at [405, 124] on span ".PPTX" at bounding box center [409, 125] width 23 height 14
click at [0, 0] on input ".PPTX" at bounding box center [0, 0] width 0 height 0
click at [405, 124] on span ".PPTX" at bounding box center [409, 125] width 23 height 14
click at [0, 0] on input ".PPTX" at bounding box center [0, 0] width 0 height 0
click at [528, 125] on label ".XLSX" at bounding box center [608, 124] width 169 height 13
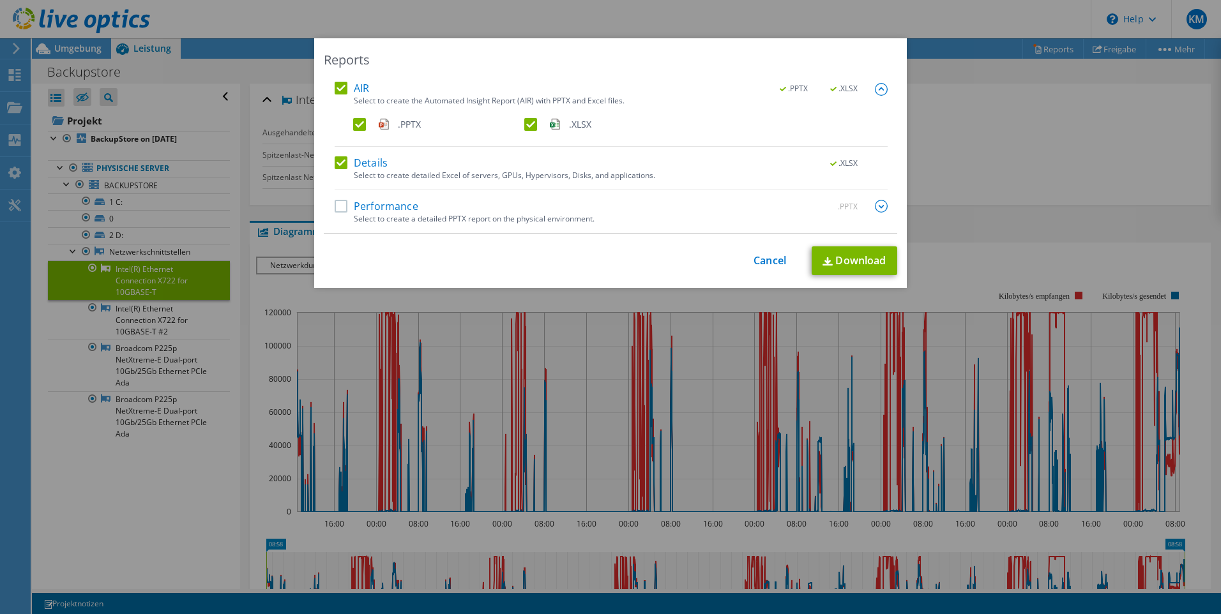
click at [0, 0] on input ".XLSX" at bounding box center [0, 0] width 0 height 0
drag, startPoint x: 525, startPoint y: 124, endPoint x: 586, endPoint y: 146, distance: 65.0
click at [526, 125] on label ".XLSX" at bounding box center [608, 124] width 169 height 13
click at [0, 0] on input ".XLSX" at bounding box center [0, 0] width 0 height 0
click at [833, 261] on link "Download" at bounding box center [855, 261] width 86 height 29
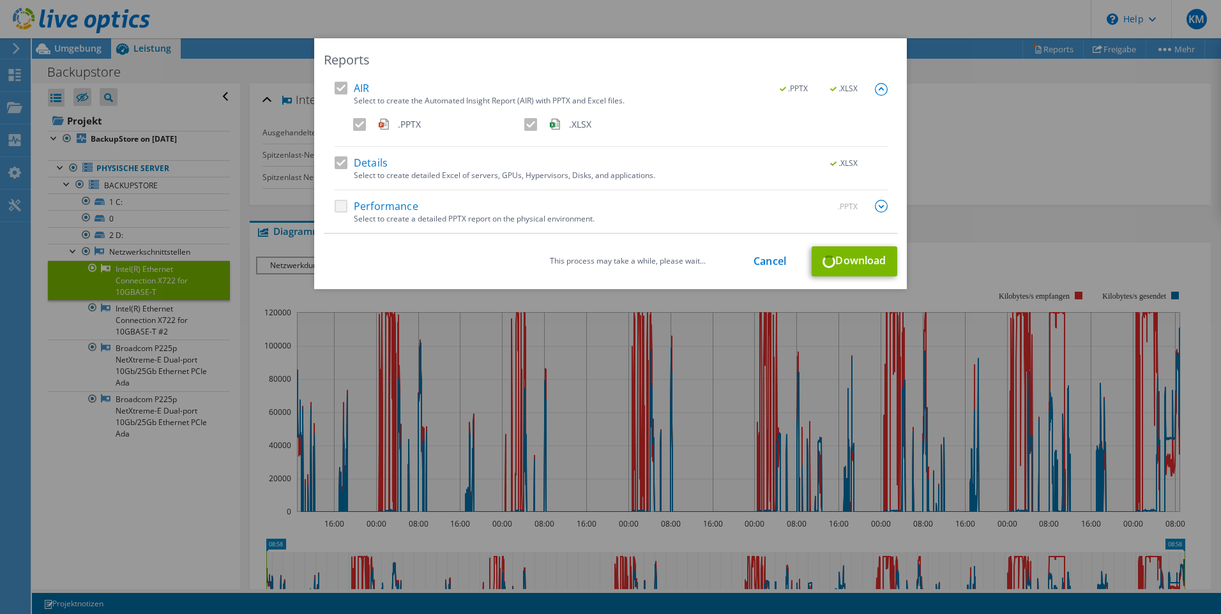
click at [336, 206] on div "Performance .PPTX" at bounding box center [611, 207] width 553 height 15
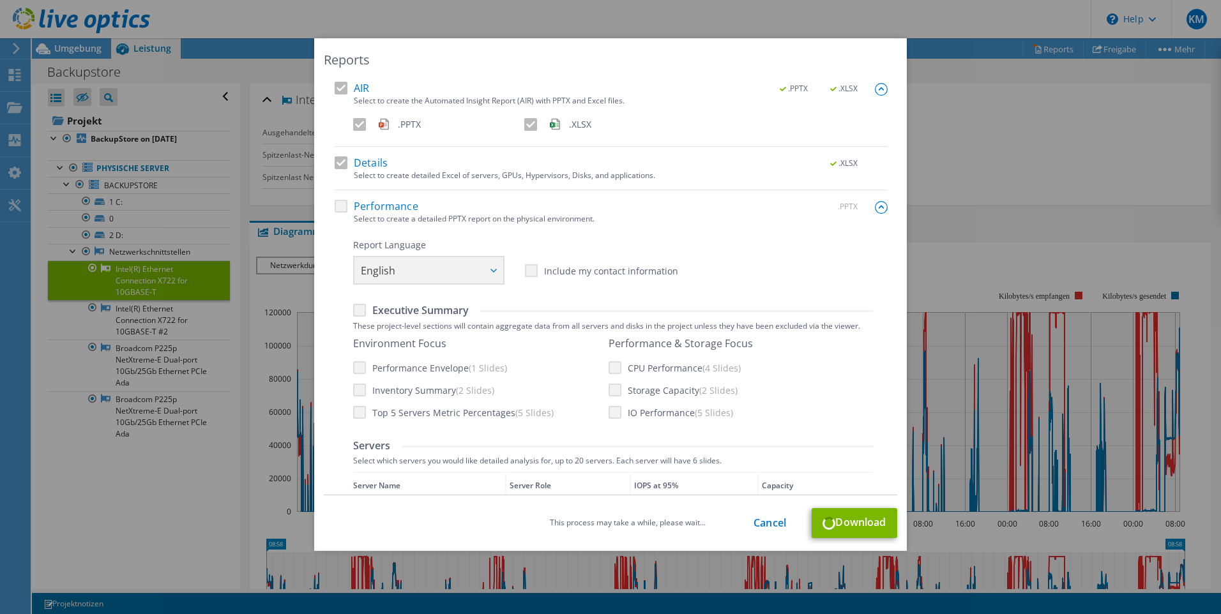
click at [492, 271] on div "Report Language English Deutsch Español Français Italiano Polski Português Русс…" at bounding box center [613, 262] width 520 height 46
click at [487, 269] on div "Report Language English Deutsch Español Français Italiano Polski Português Русс…" at bounding box center [613, 262] width 520 height 46
click at [489, 271] on div "Report Language English Deutsch Español Français Italiano Polski Português Русс…" at bounding box center [613, 262] width 520 height 46
click at [770, 524] on link "Cancel" at bounding box center [770, 523] width 33 height 12
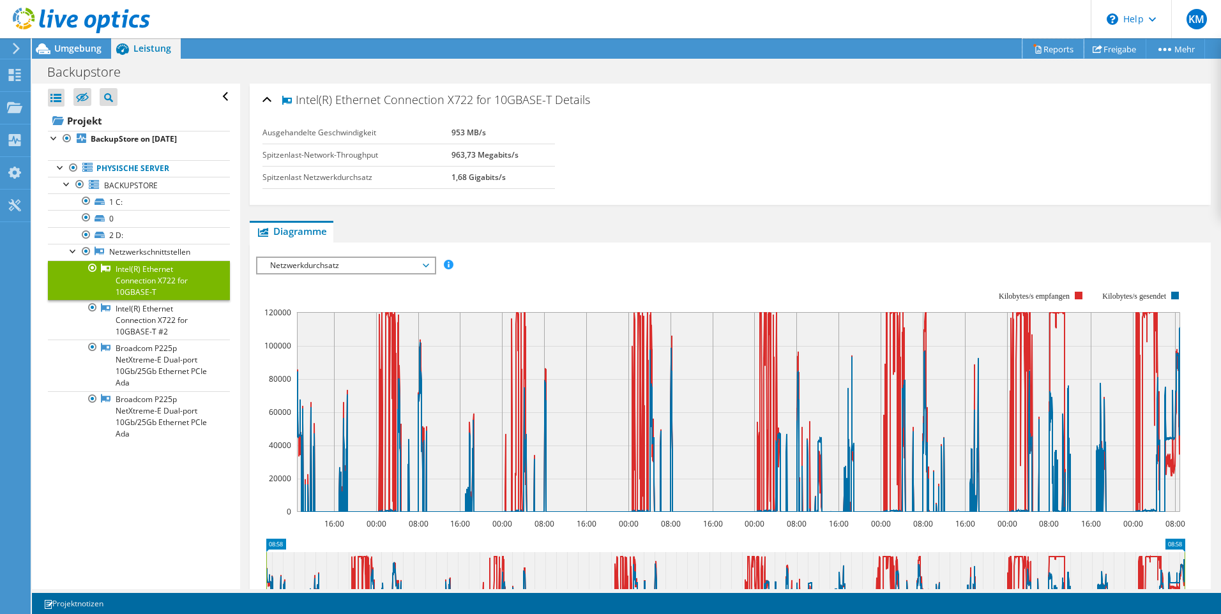
click at [1049, 52] on link "Reports" at bounding box center [1052, 49] width 61 height 20
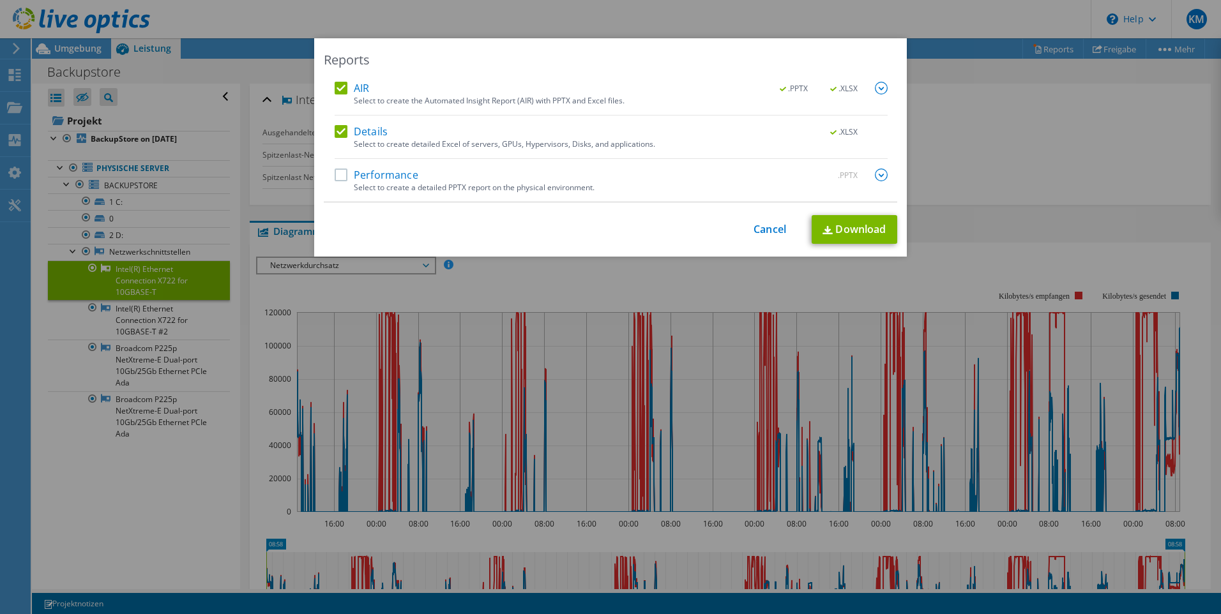
click at [877, 88] on img at bounding box center [881, 88] width 13 height 13
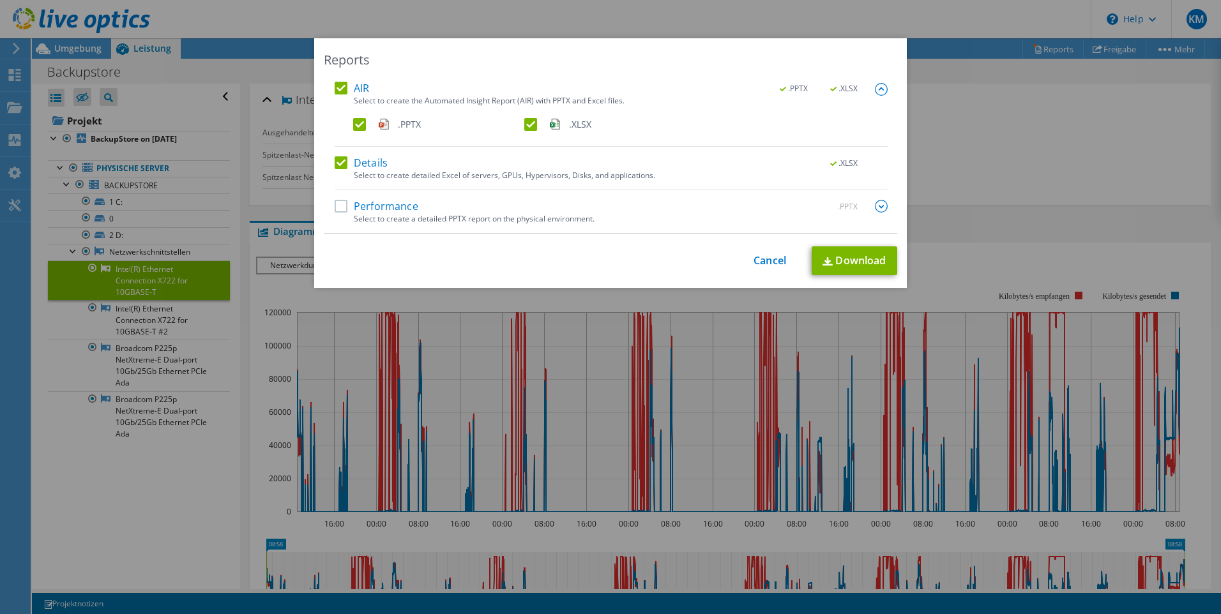
click at [335, 206] on label "Performance" at bounding box center [377, 206] width 84 height 13
click at [0, 0] on input "Performance" at bounding box center [0, 0] width 0 height 0
click at [867, 264] on link "Download" at bounding box center [855, 261] width 86 height 29
